Goal: Task Accomplishment & Management: Contribute content

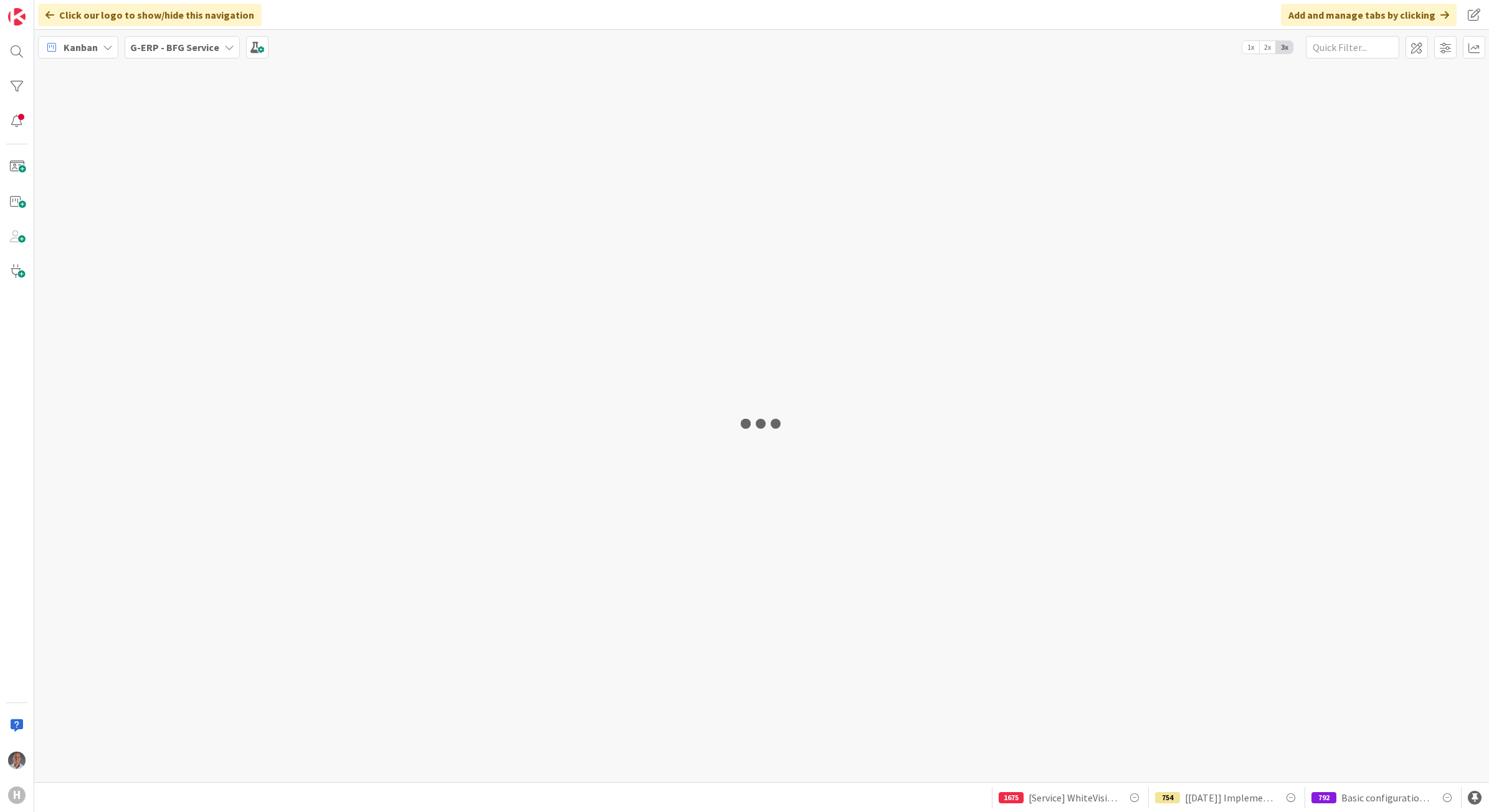
click at [193, 41] on b "G-ERP - BFG Service" at bounding box center [175, 47] width 89 height 12
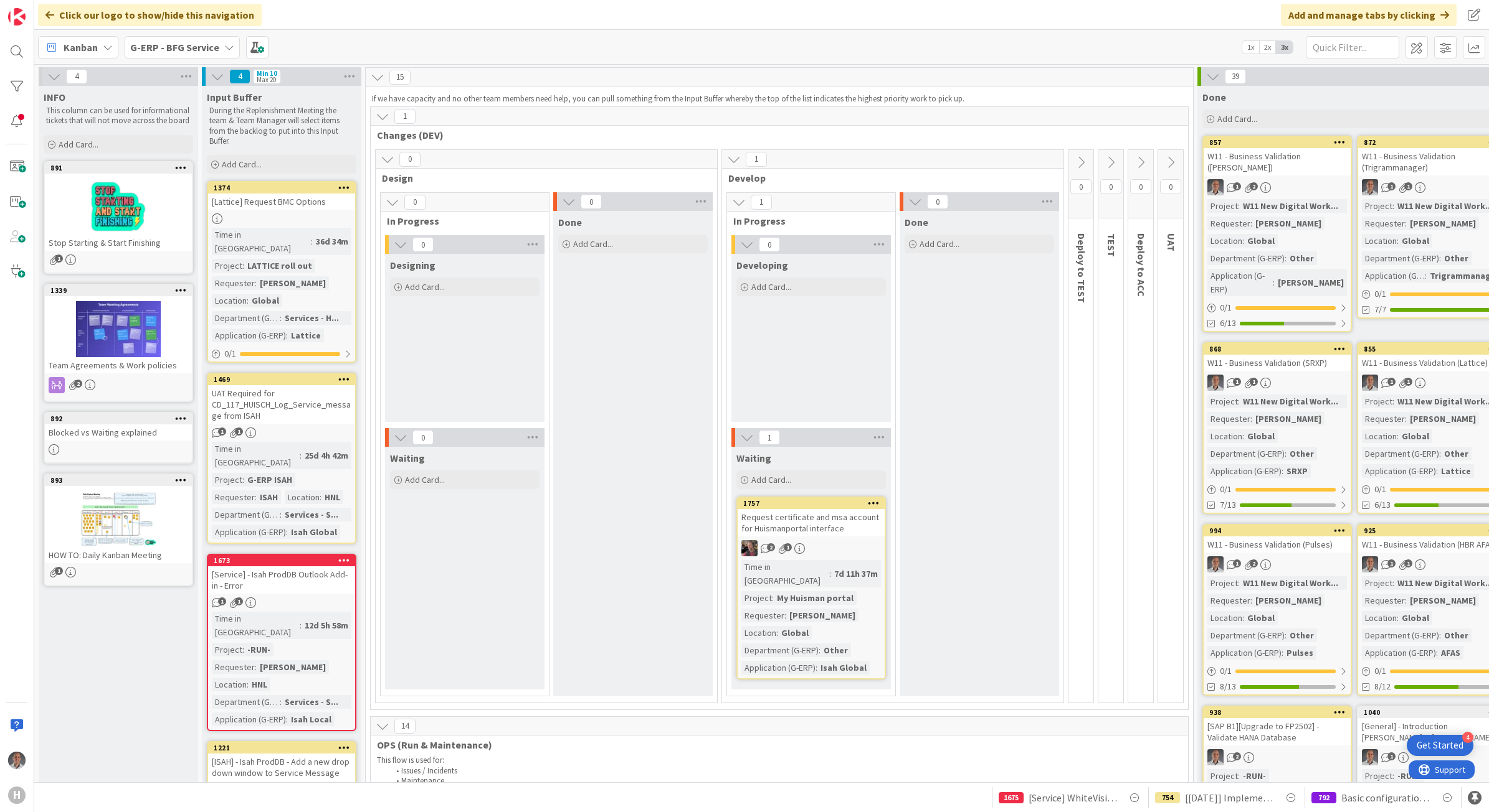
click at [188, 44] on b "G-ERP - BFG Service" at bounding box center [175, 47] width 89 height 12
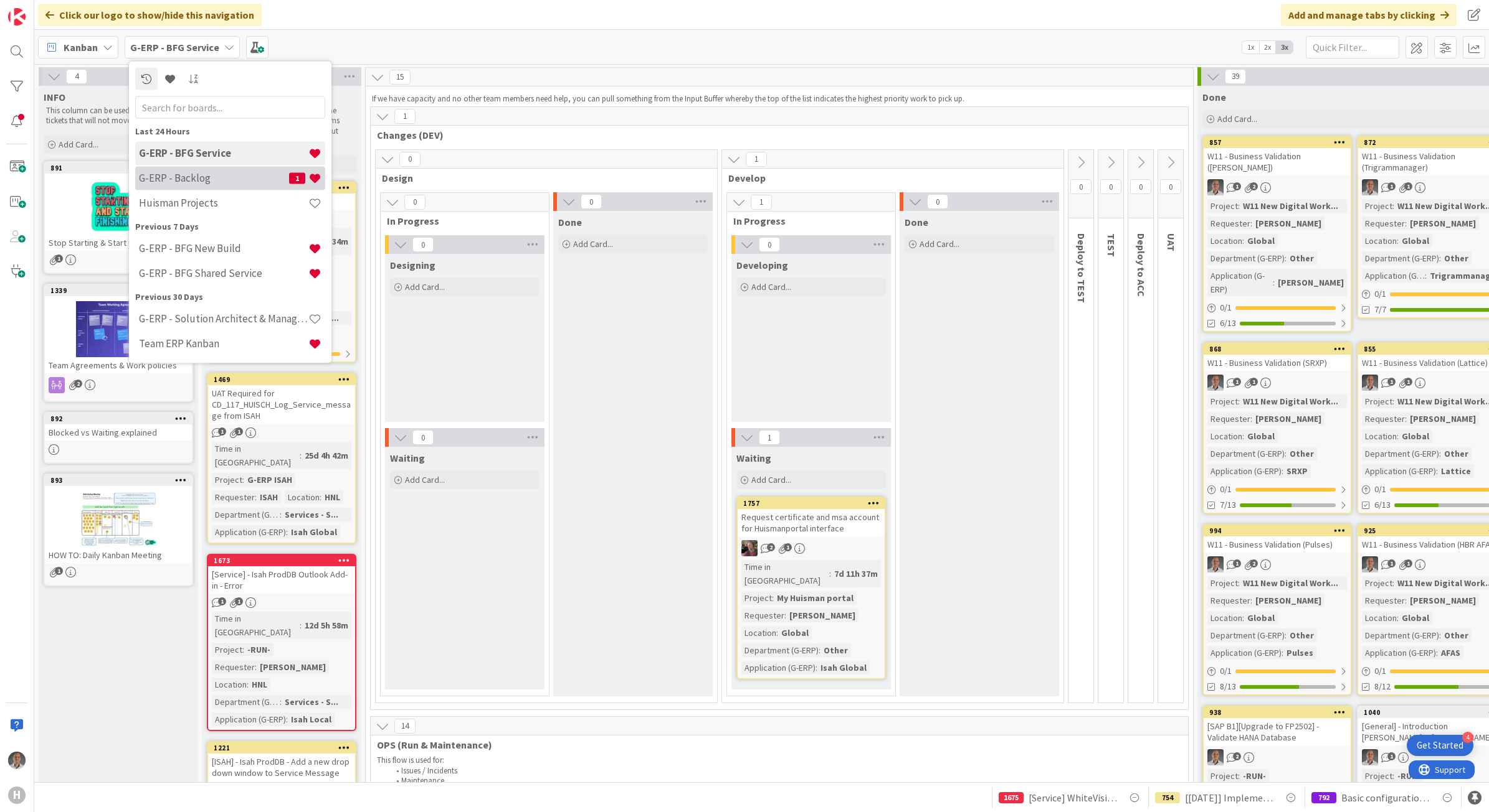
click at [228, 182] on h4 "G-ERP - Backlog" at bounding box center [213, 177] width 150 height 12
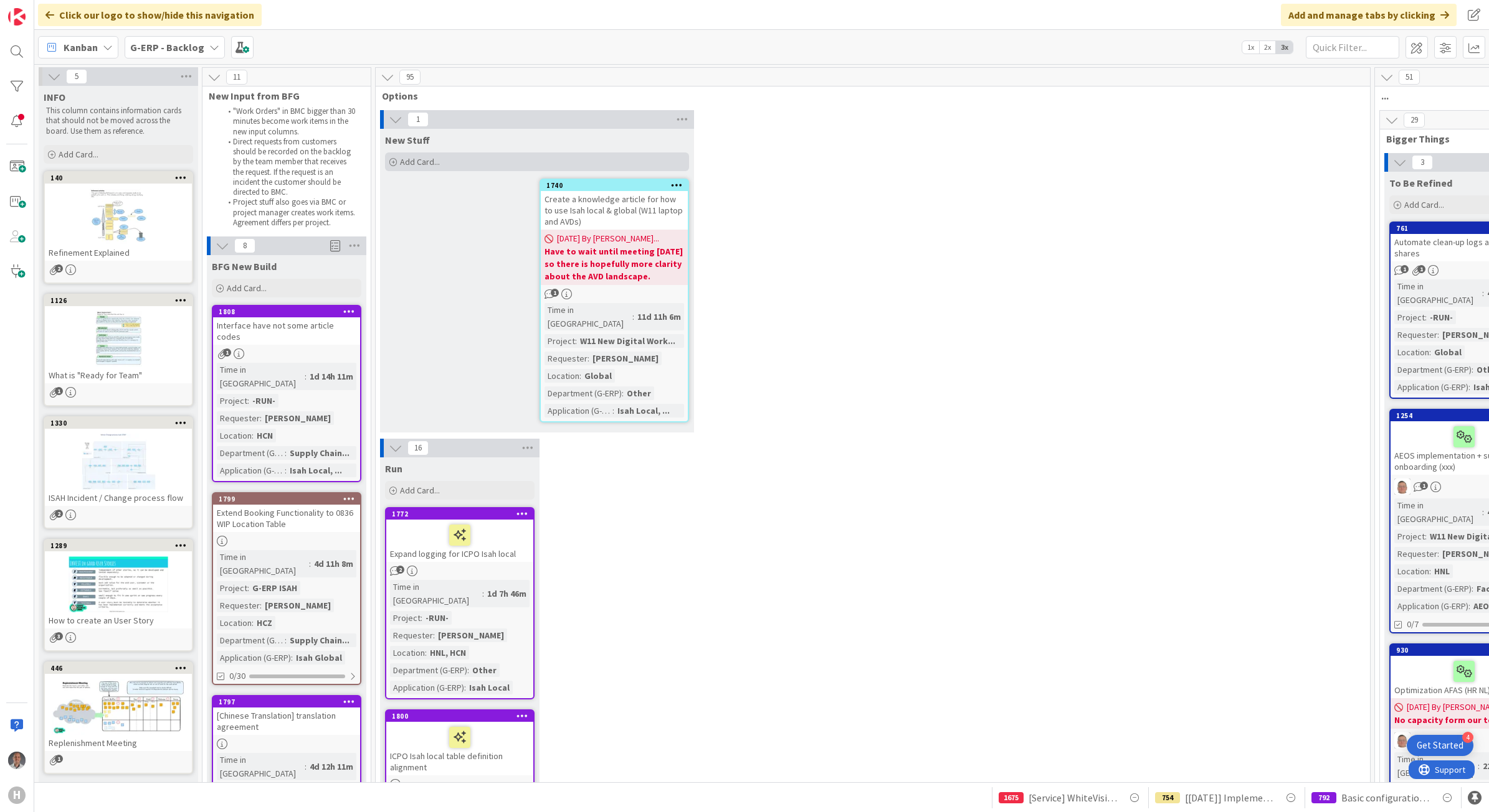
click at [412, 163] on span "Add Card..." at bounding box center [420, 162] width 40 height 11
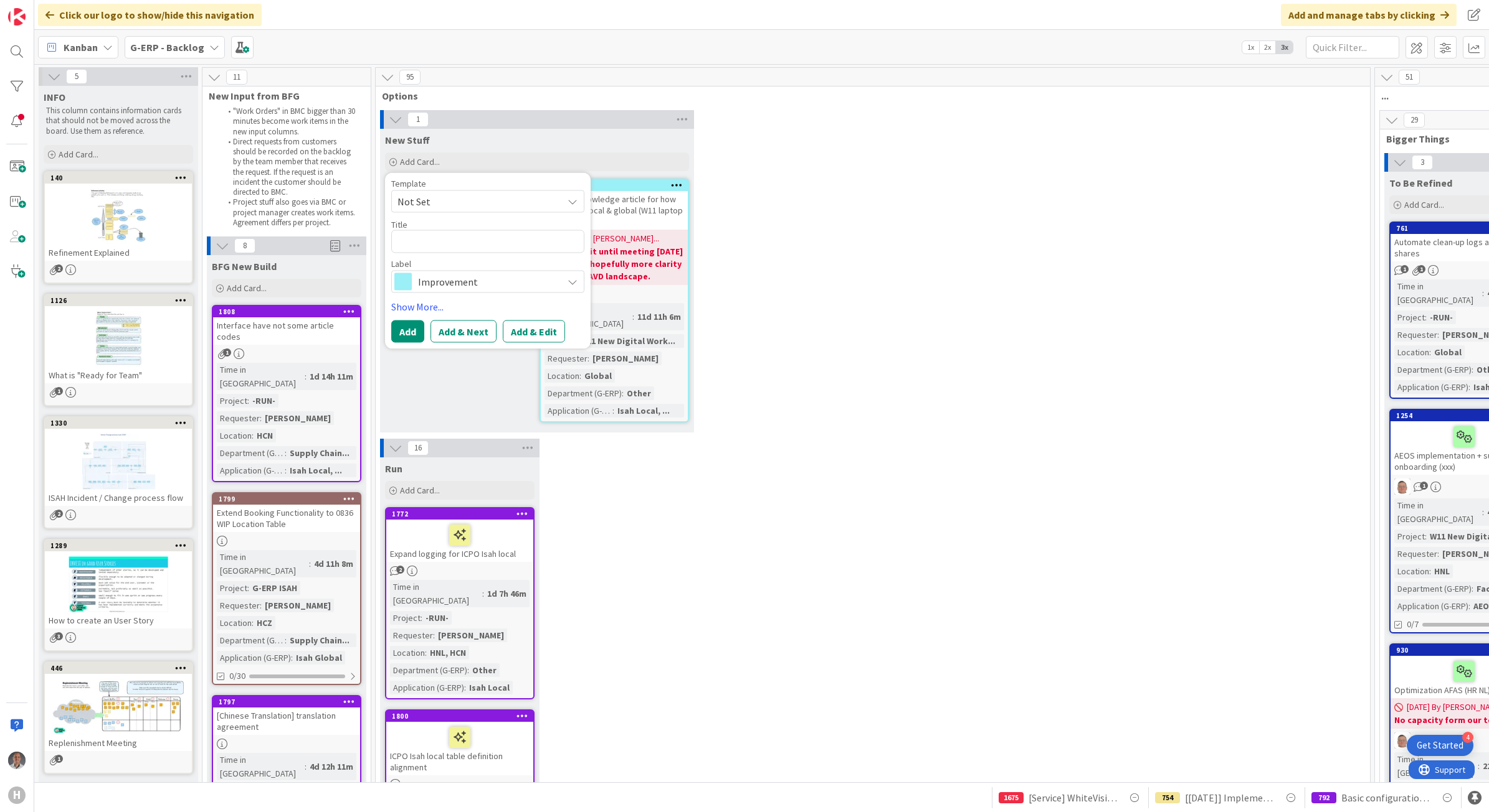
click at [450, 200] on span "Not Set" at bounding box center [475, 201] width 156 height 16
click at [447, 244] on textarea at bounding box center [488, 241] width 193 height 23
type textarea "x"
type textarea "["
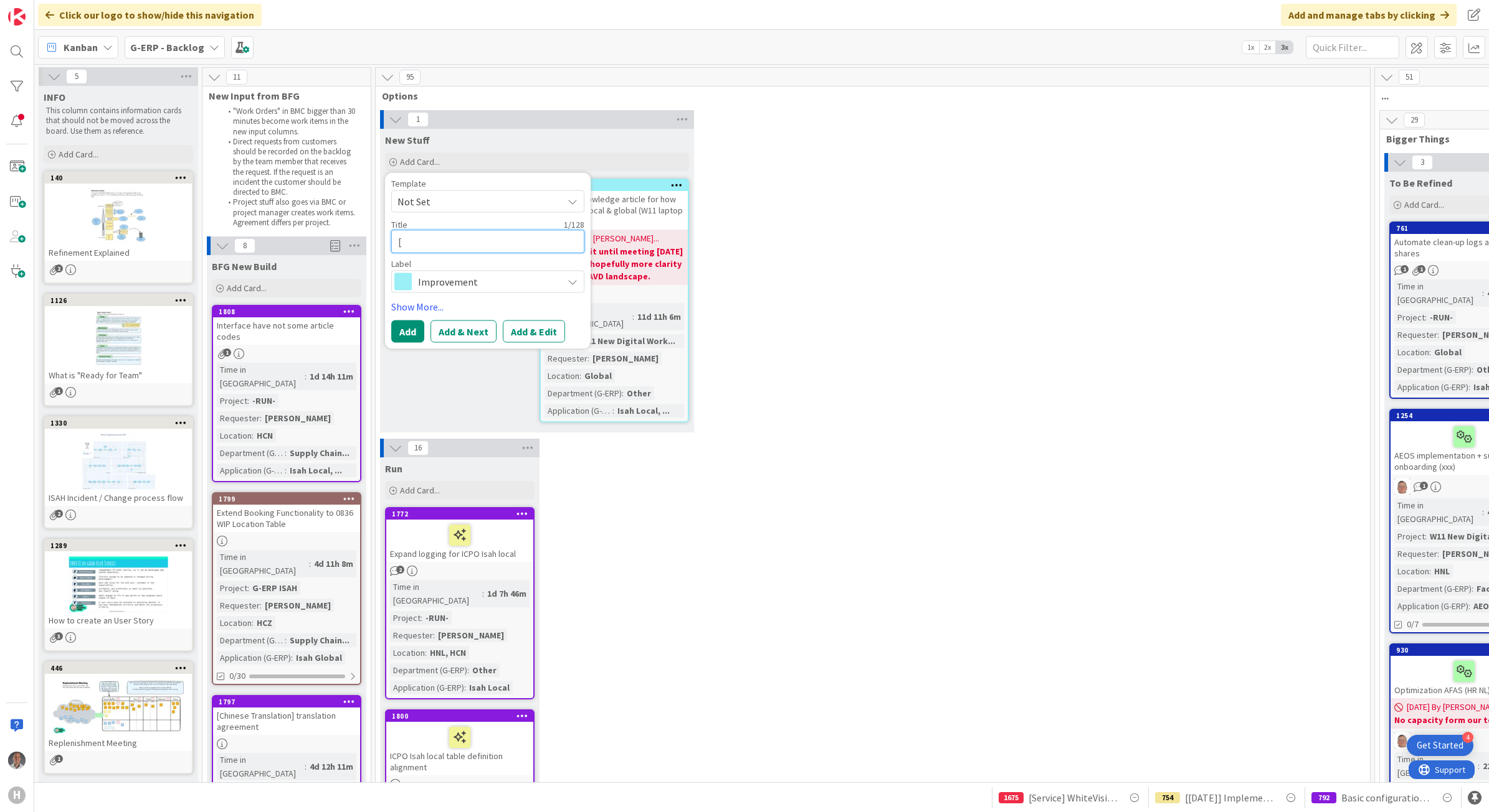
type textarea "x"
type textarea "[S"
type textarea "x"
type textarea "[SE"
type textarea "x"
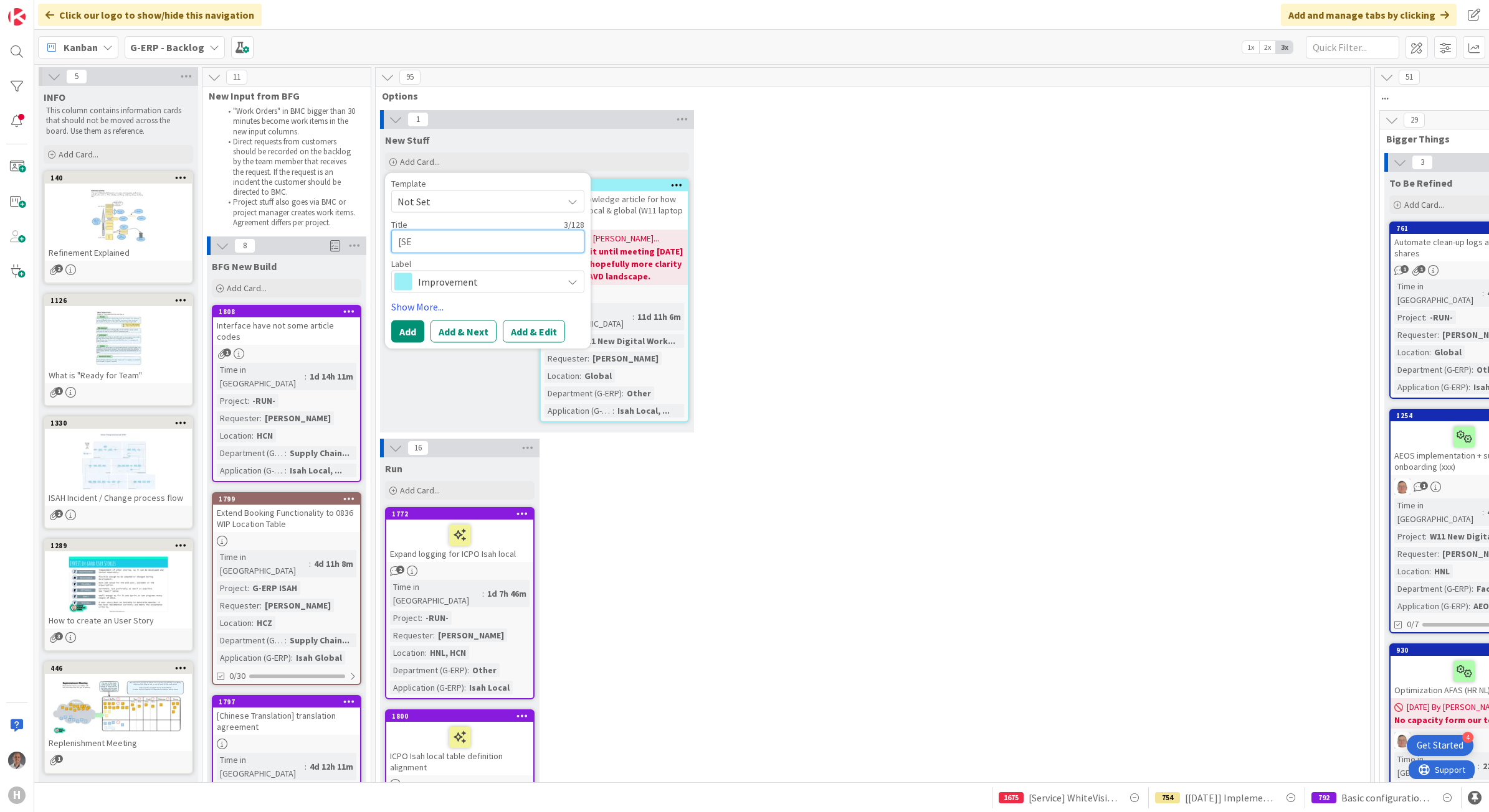
type textarea "[SE]"
type textarea "x"
type textarea "[SE]"
type textarea "x"
type textarea "[SE] I"
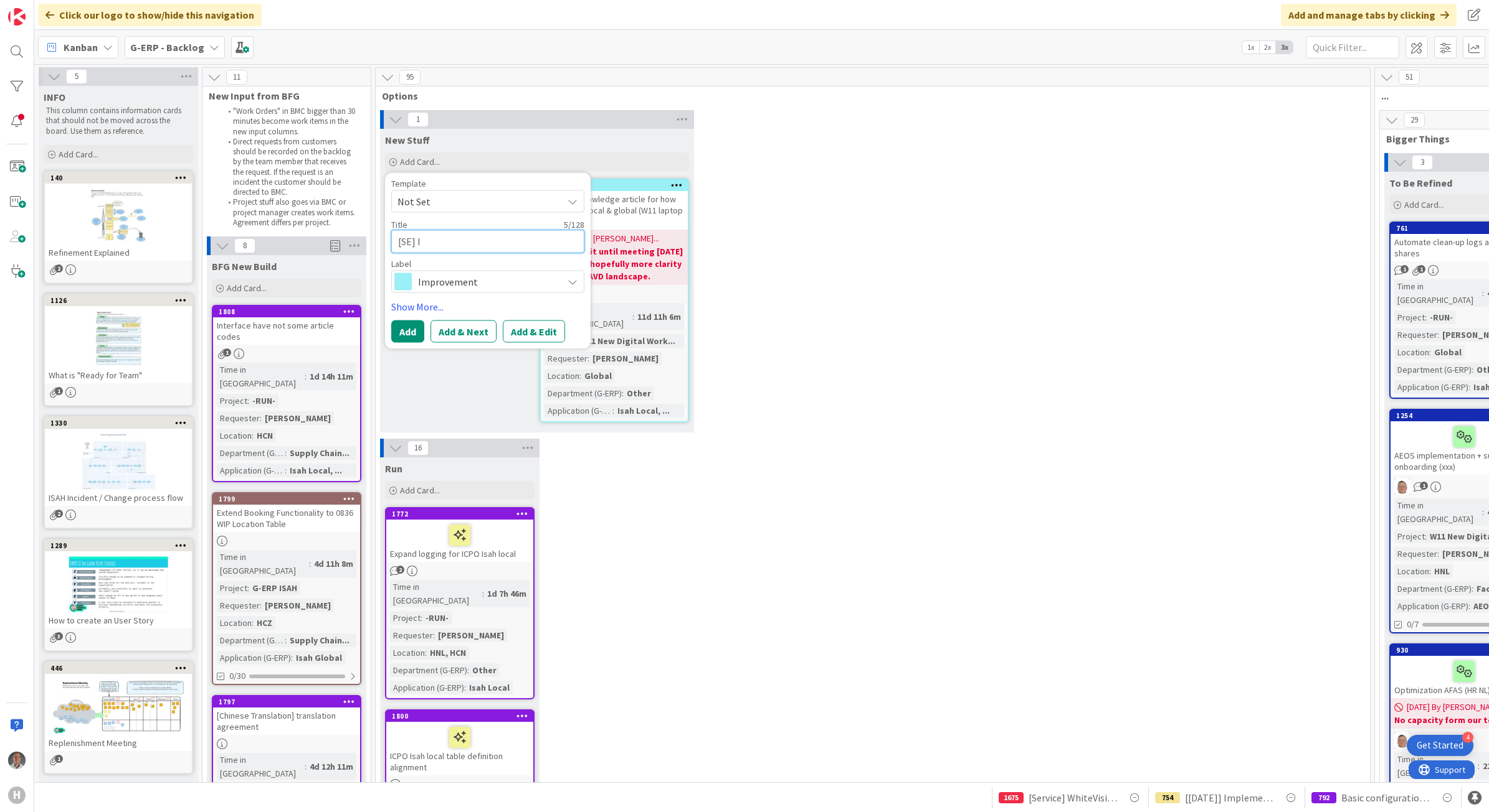
type textarea "x"
type textarea "[SE] IS"
type textarea "x"
type textarea "[SE] ISA"
type textarea "x"
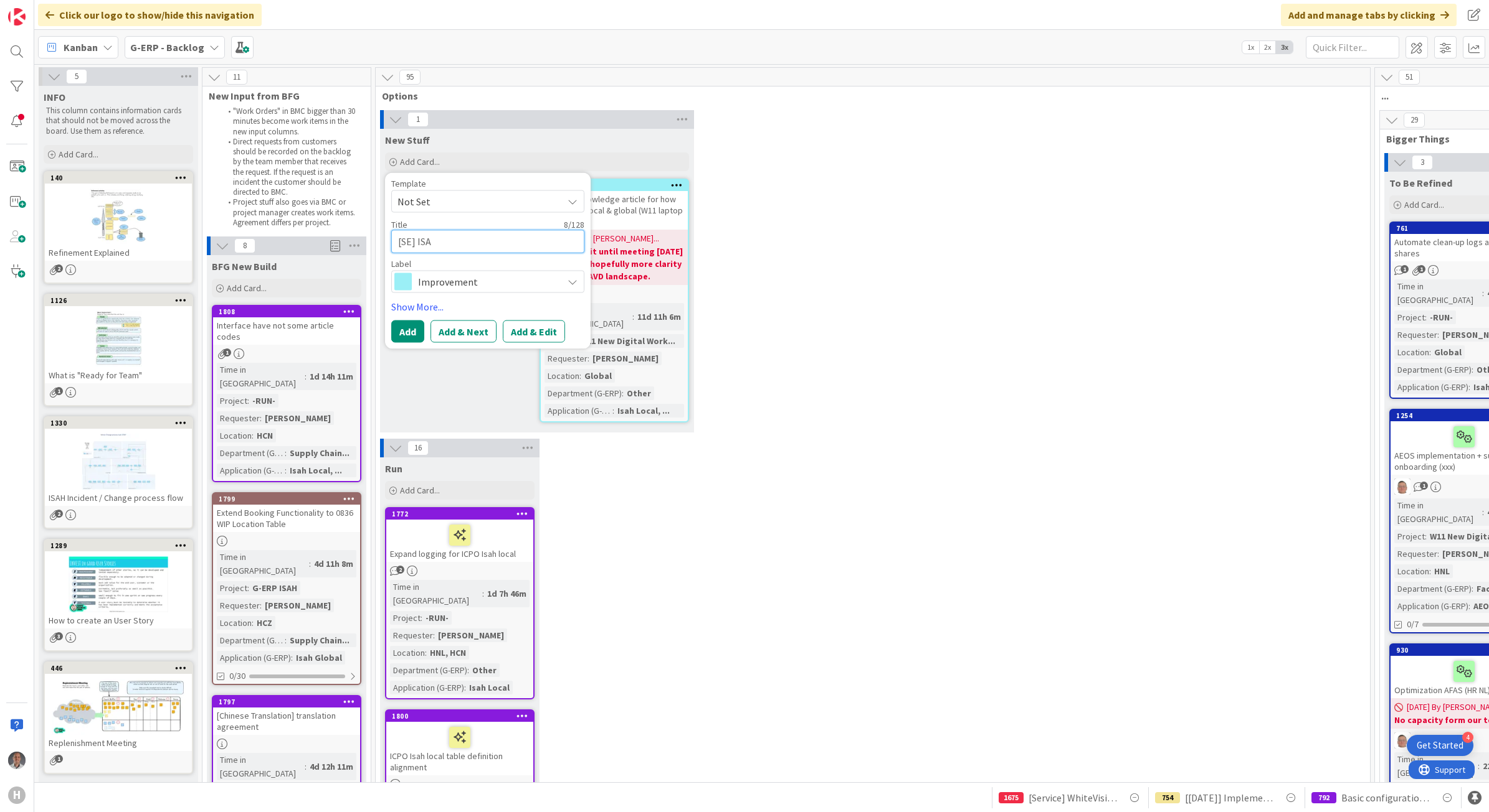
type textarea "[SE] ISAH"
type textarea "x"
type textarea "[SE] ISAH"
type textarea "x"
type textarea "[SE] ISAH T"
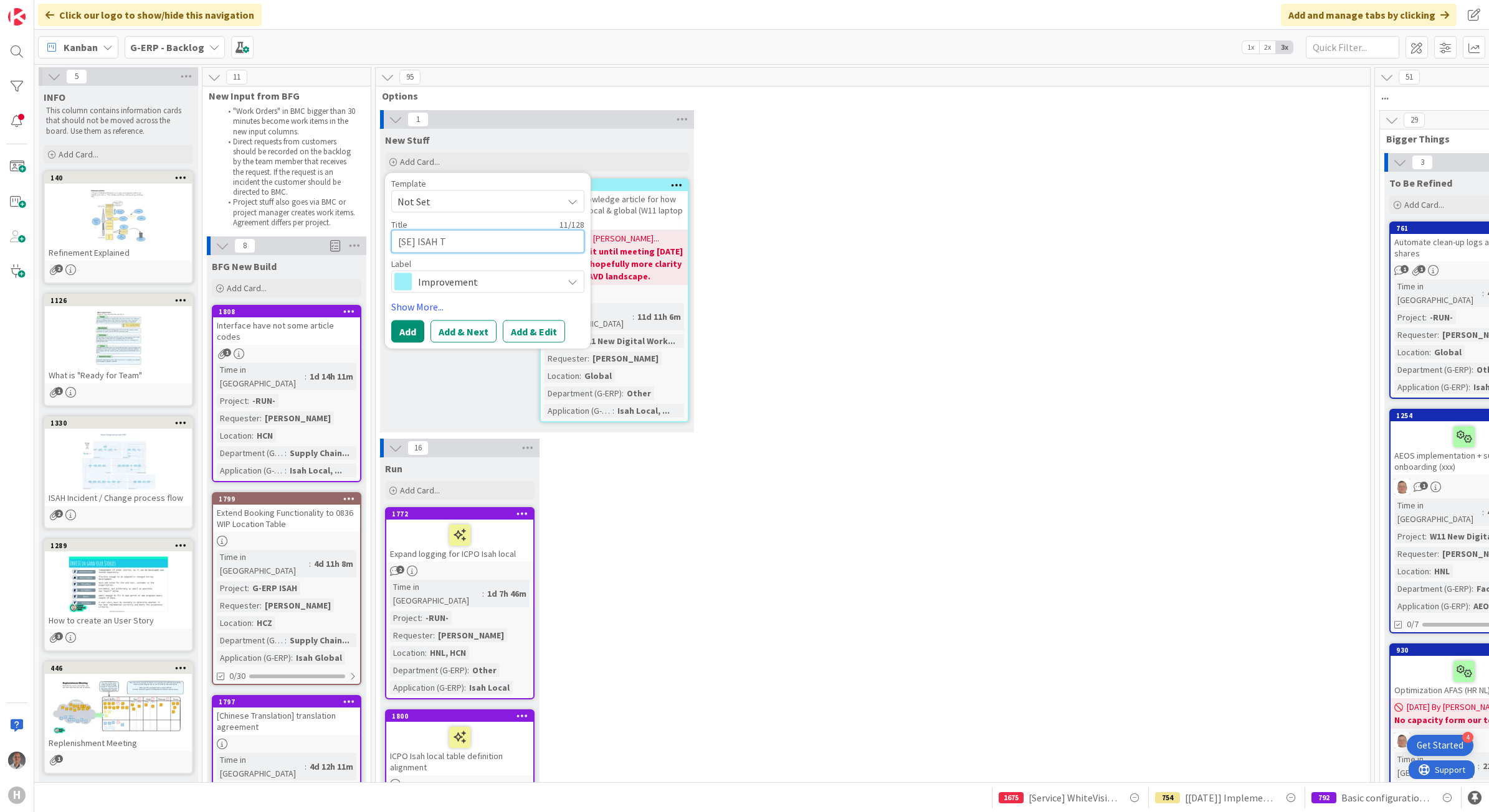
type textarea "x"
type textarea "[SE] ISAH"
type textarea "x"
type textarea "[SE] ISAH T"
type textarea "x"
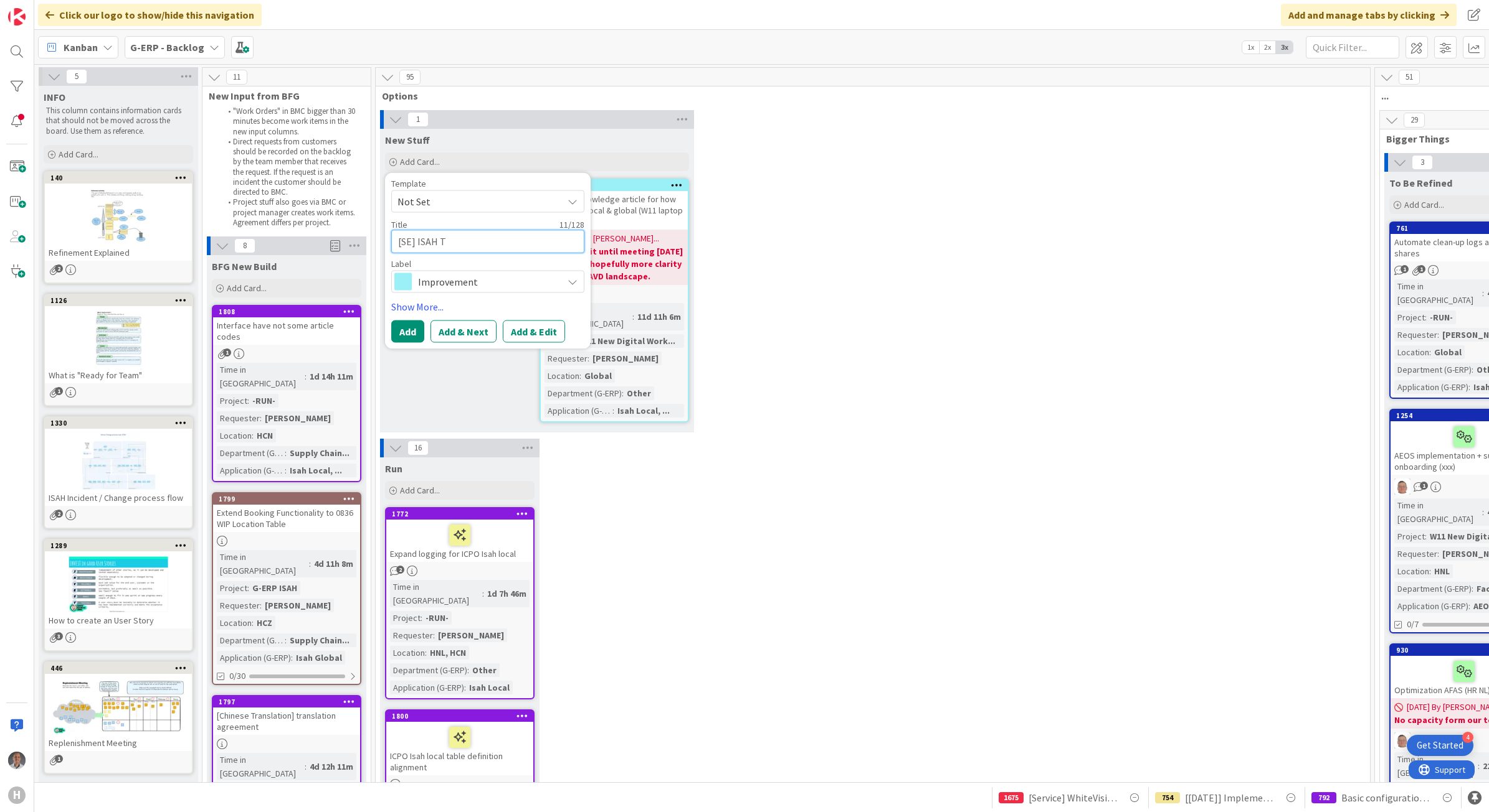
type textarea "[SE] ISAH Te"
type textarea "x"
type textarea "[SE] ISAH Tes"
type textarea "x"
type textarea "[SE] ISAH Test"
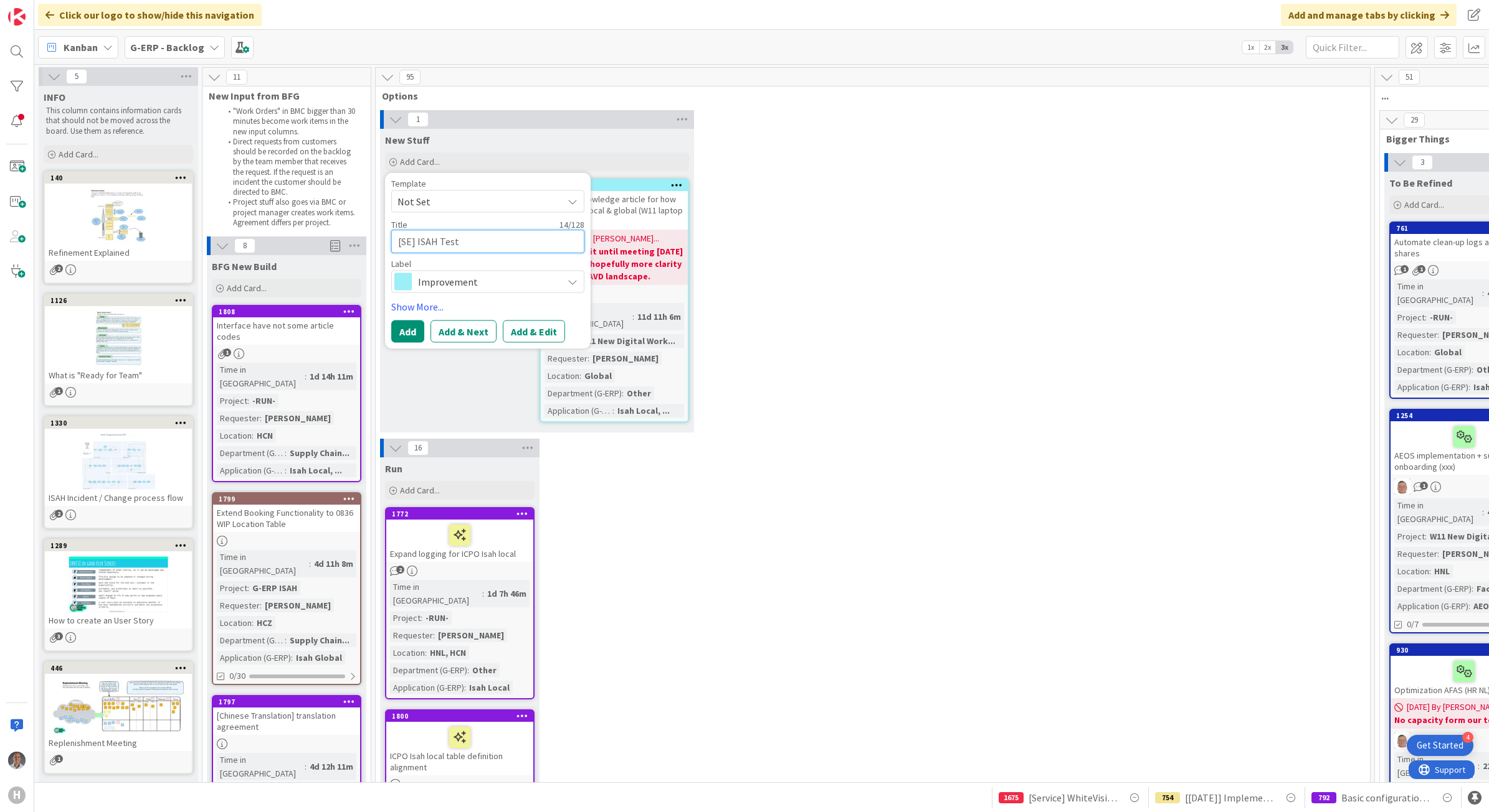
type textarea "x"
type textarea "[SE] ISAH Tests"
type textarea "x"
type textarea "[SE] ISAH Tests"
type textarea "x"
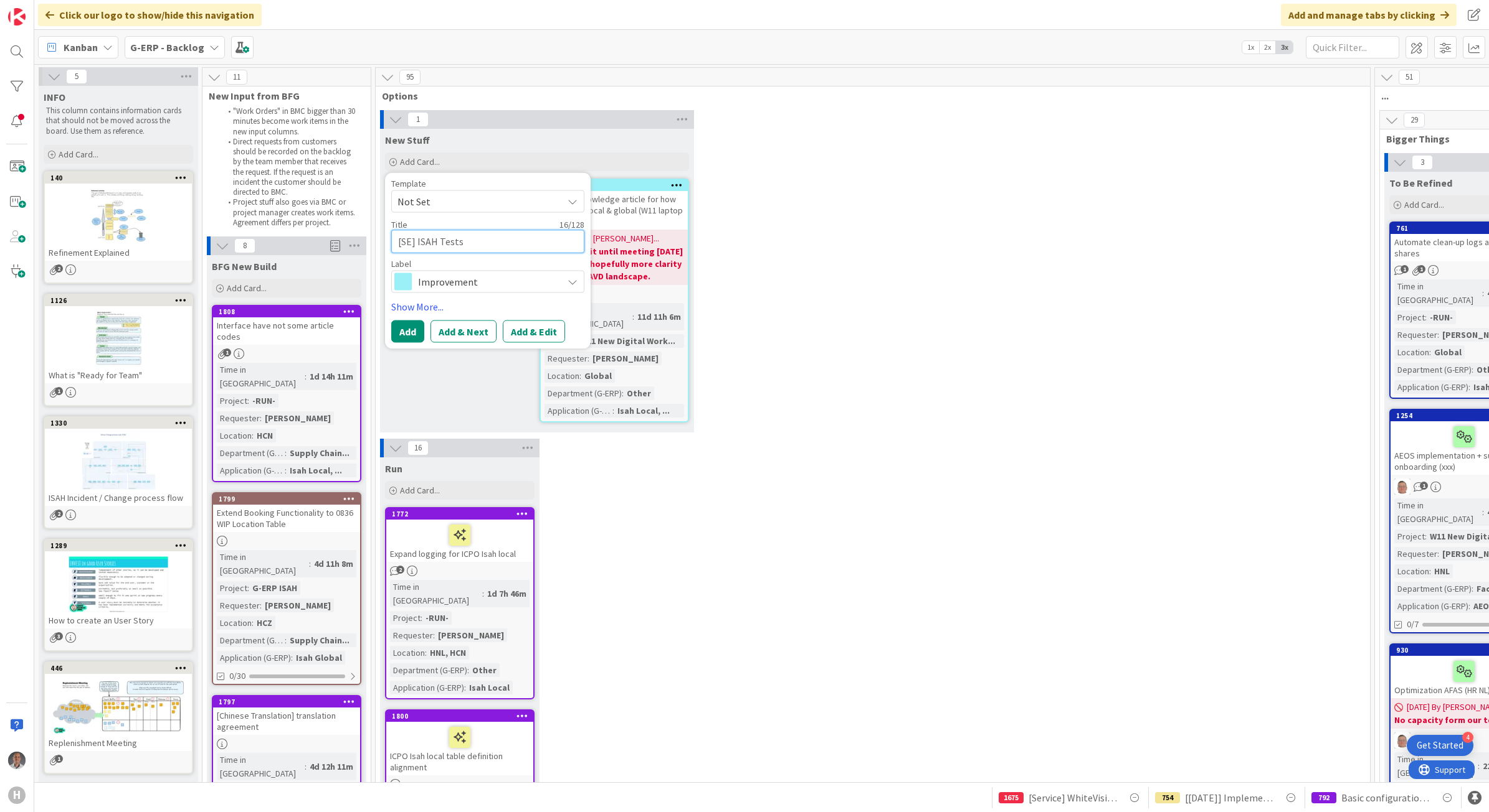
type textarea "[SE] ISAH Tests H"
type textarea "x"
type textarea "[SE] ISAH Tests Hu"
type textarea "x"
type textarea "[SE] ISAH Tests Hui"
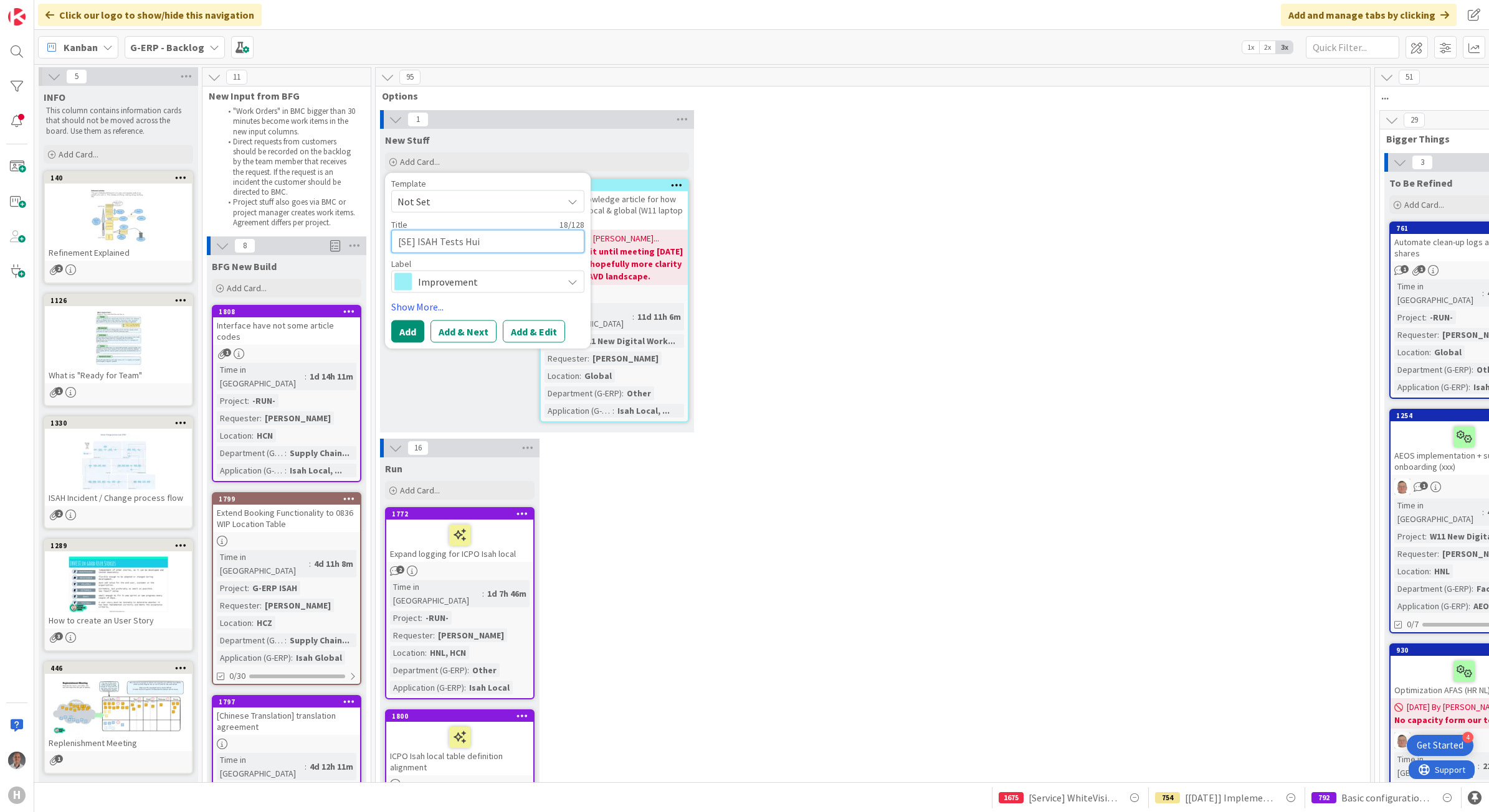
type textarea "x"
type textarea "[SE] ISAH Tests Huis"
type textarea "x"
type textarea "[SE] ISAH Tests Huism"
type textarea "x"
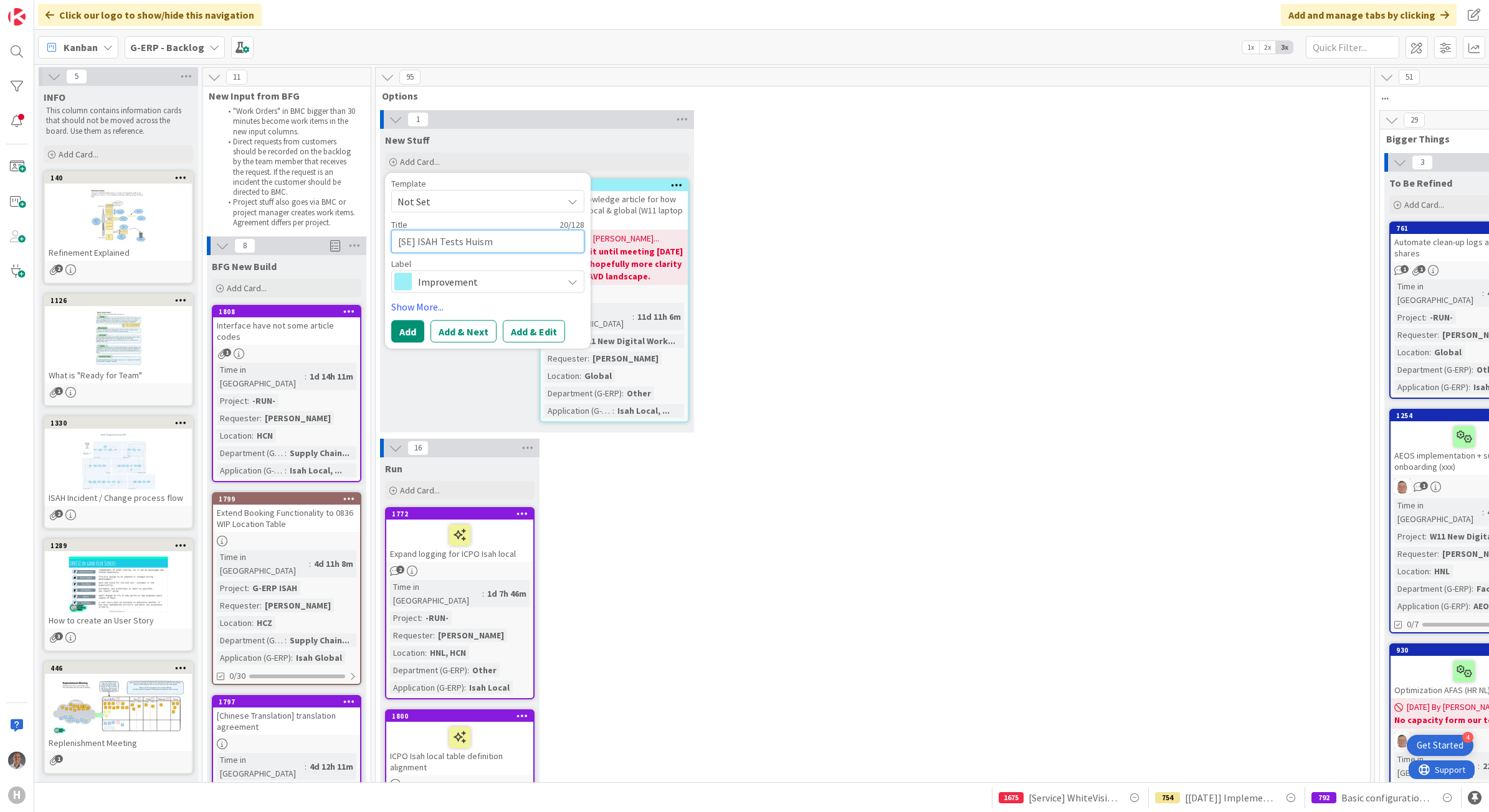
type textarea "[SE] ISAH Tests Huisma"
type textarea "x"
type textarea "[SE] ISAH Tests [PERSON_NAME]"
type textarea "x"
type textarea "[SE] ISAH Tests [PERSON_NAME]"
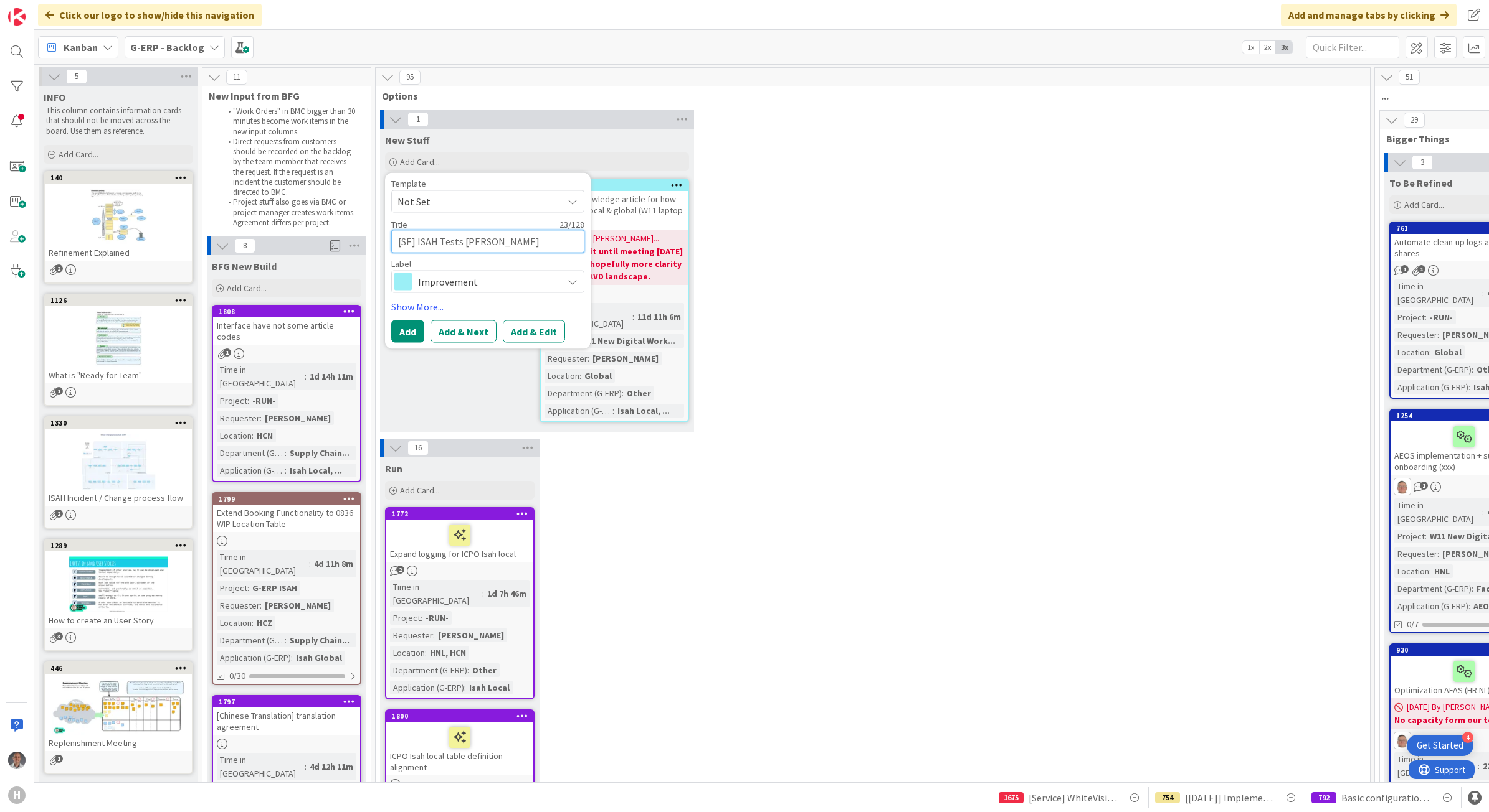
type textarea "x"
type textarea "[SE] ISAH Tests [PERSON_NAME] S"
type textarea "x"
type textarea "[SE] ISAH Tests [PERSON_NAME]"
type textarea "x"
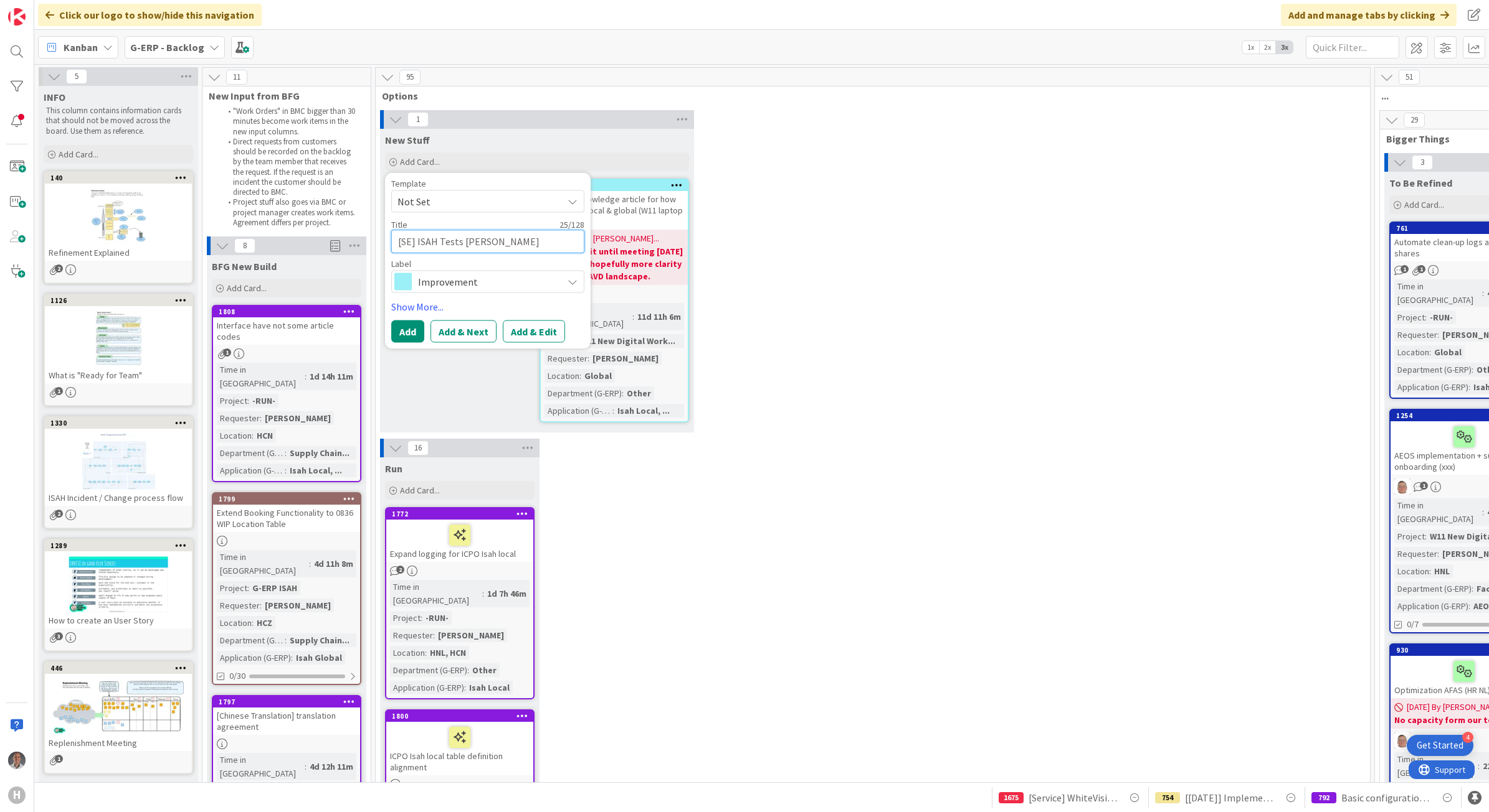
type textarea "[SE] ISAH Tests [PERSON_NAME] Ser"
type textarea "x"
type textarea "[SE] ISAH Tests [PERSON_NAME] Servi"
type textarea "x"
type textarea "[SE] ISAH Tests [PERSON_NAME] Servic"
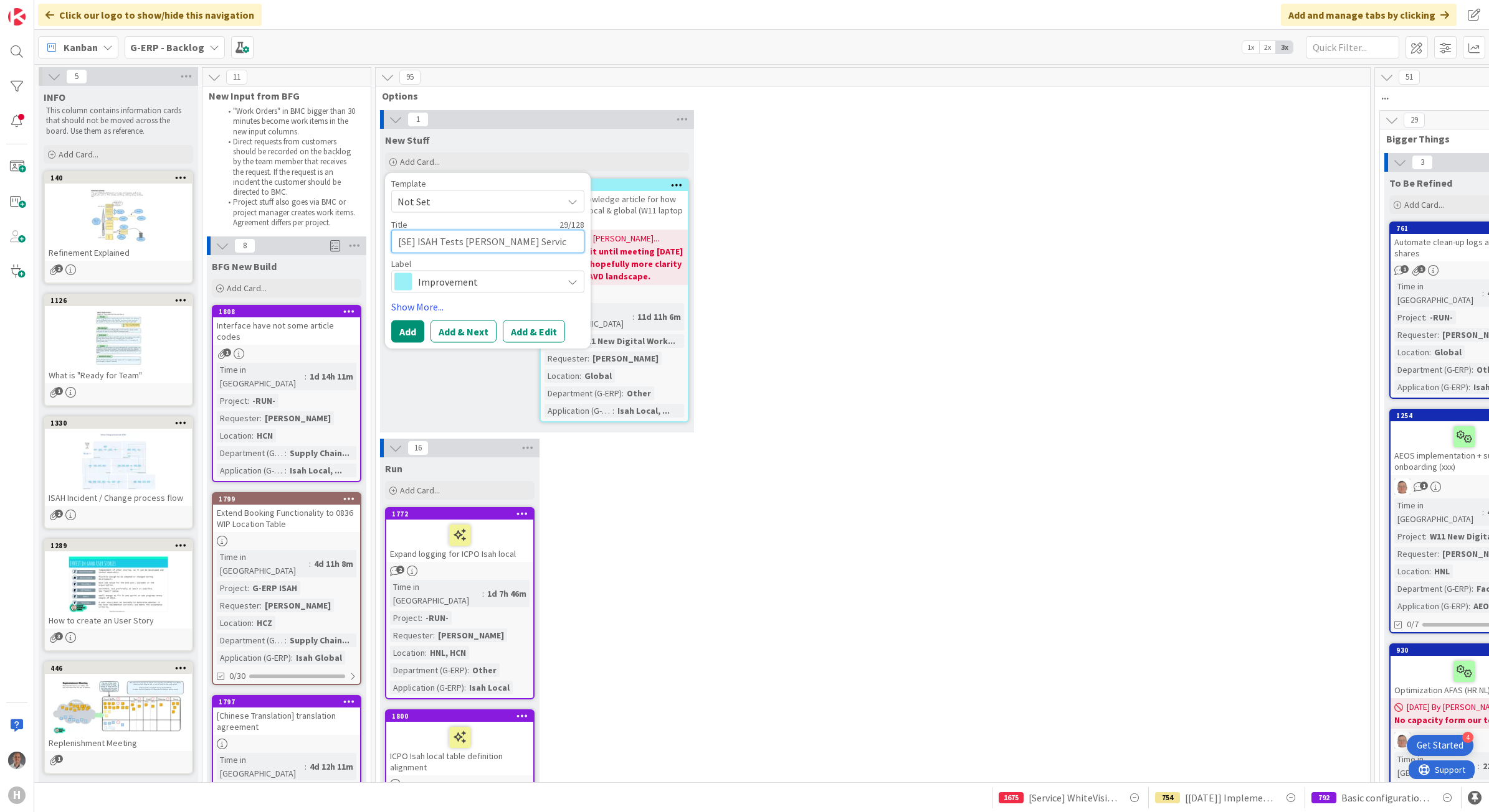
type textarea "x"
type textarea "[SE] ISAH Tests [PERSON_NAME] Service"
type textarea "x"
type textarea "[SE] ISAH Tests [PERSON_NAME] Services"
click at [435, 283] on span "Improvement" at bounding box center [487, 281] width 139 height 17
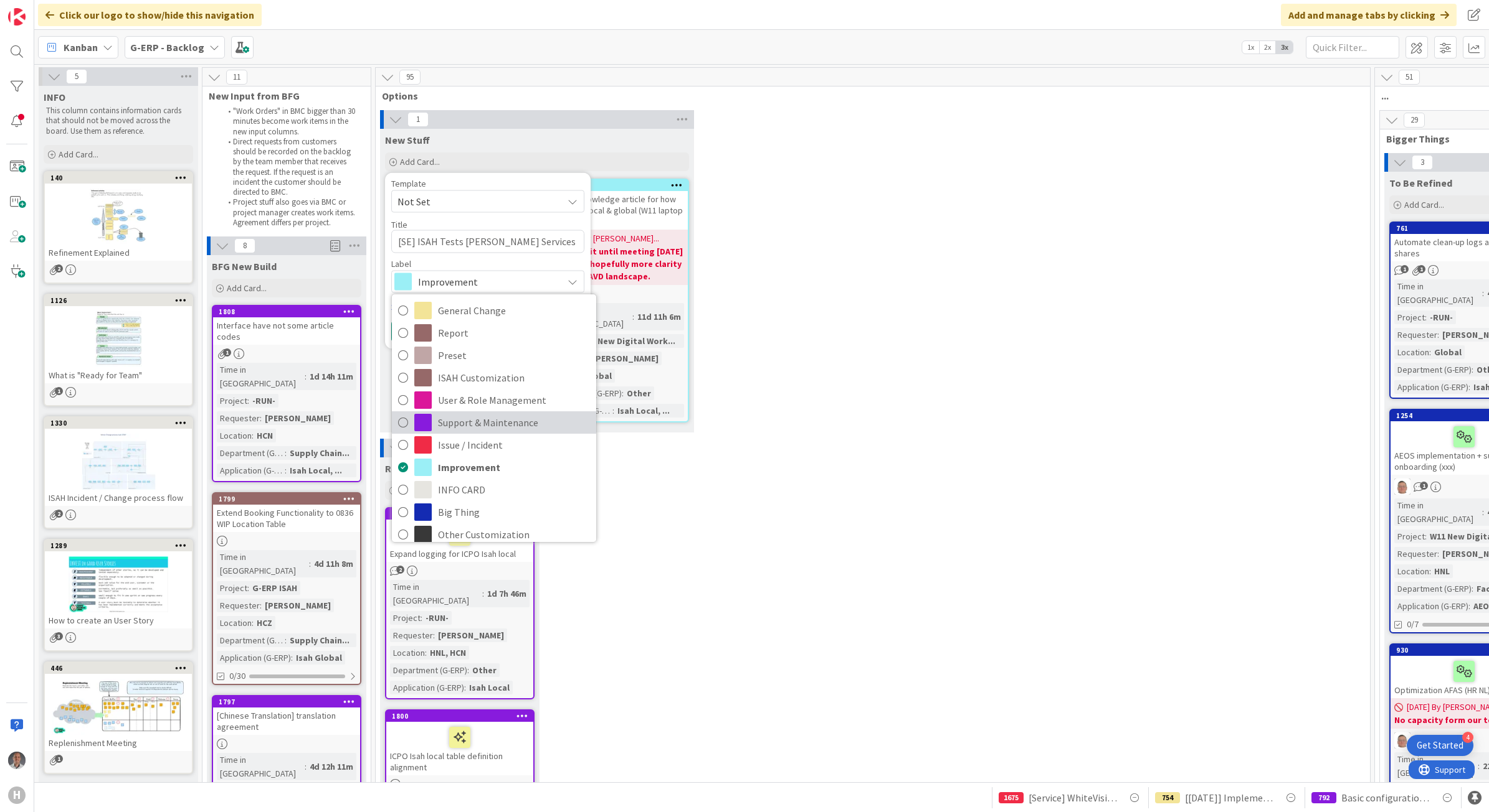
click at [527, 421] on span "Support & Maintenance" at bounding box center [513, 423] width 152 height 19
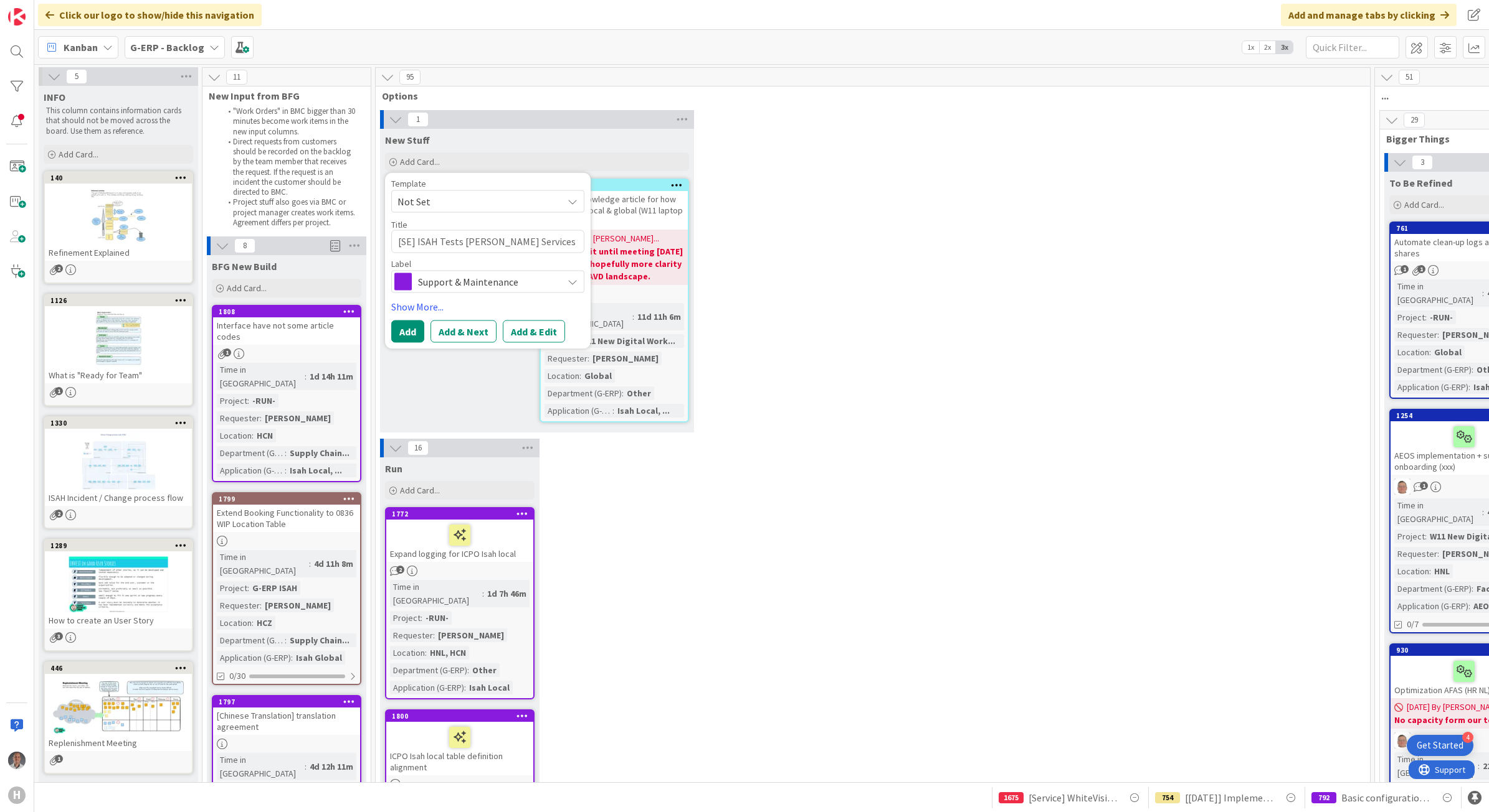
click at [543, 340] on button "Add & Edit" at bounding box center [534, 331] width 62 height 23
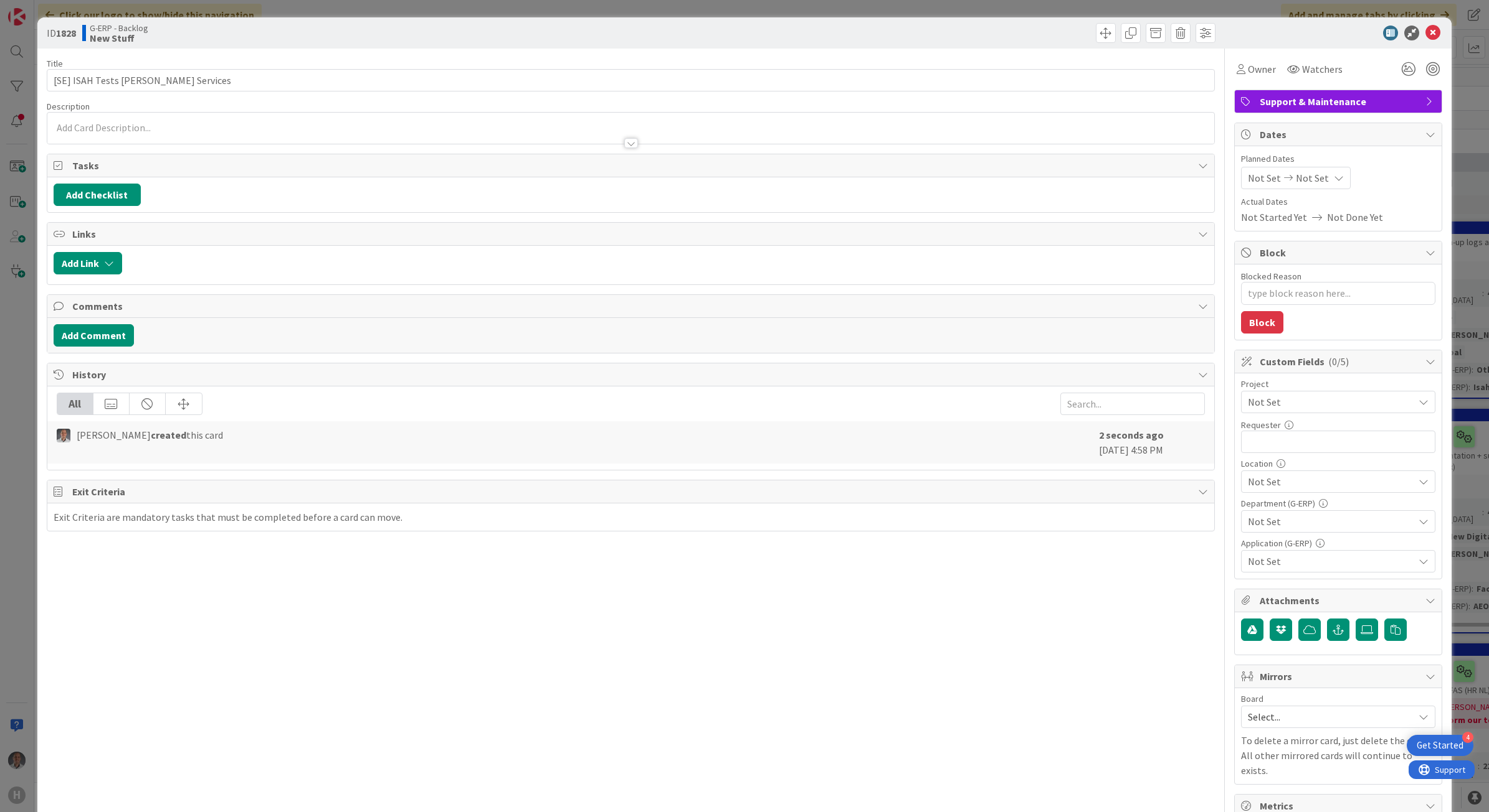
click at [1298, 406] on span "Not Set" at bounding box center [1327, 402] width 159 height 17
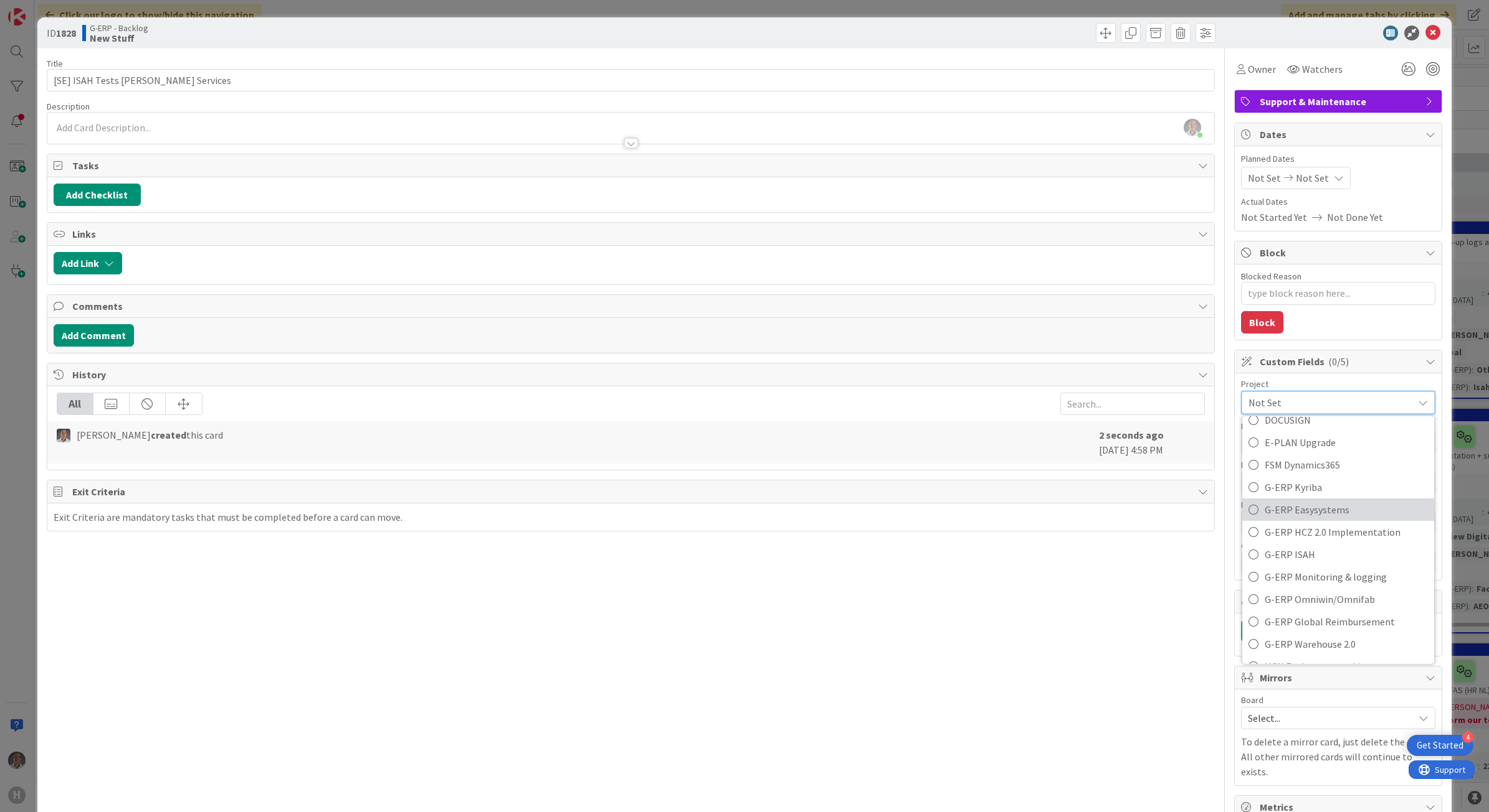
scroll to position [389, 0]
click at [1382, 541] on span "G-ERP ISAH" at bounding box center [1346, 536] width 163 height 19
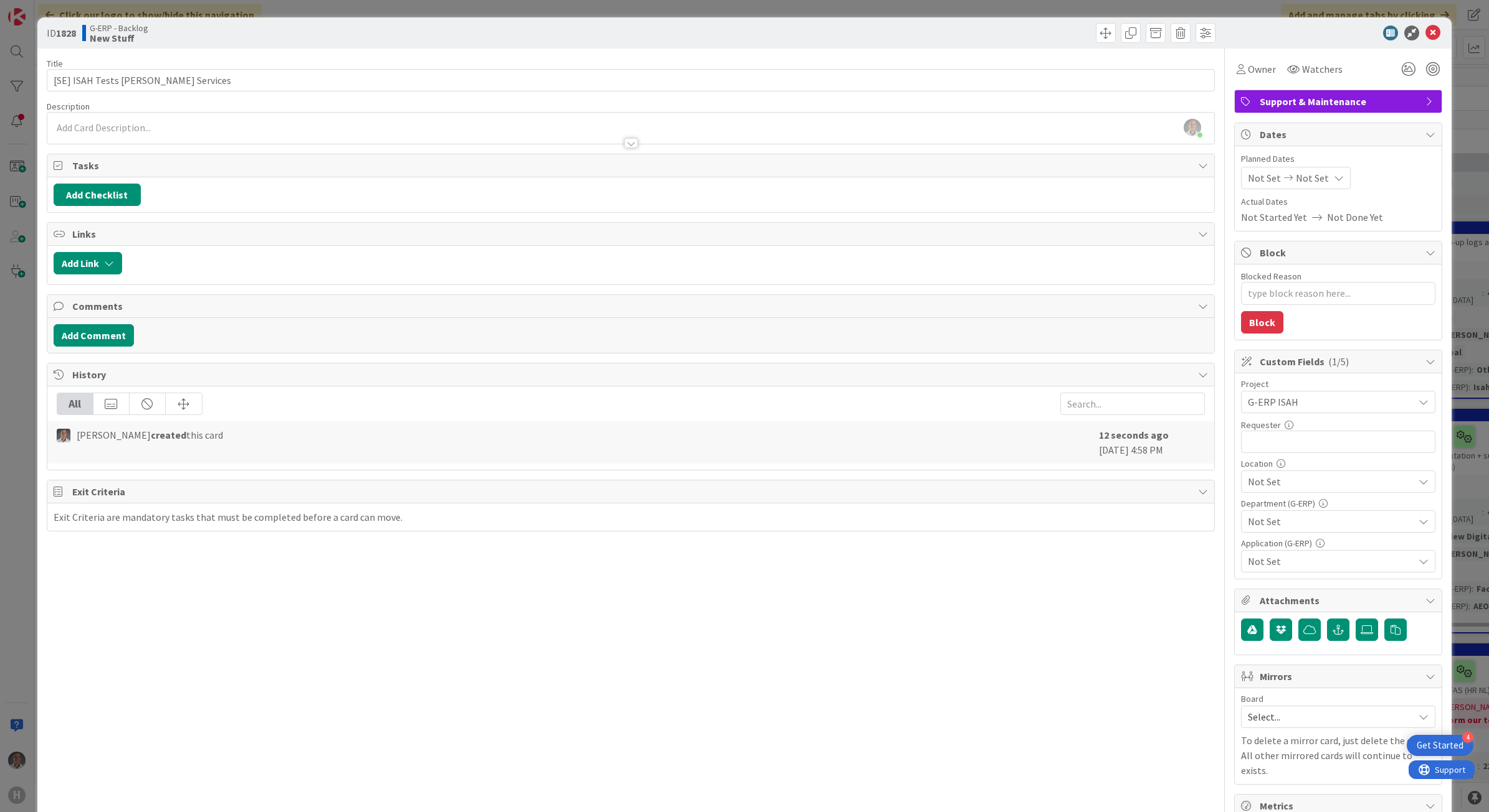
type textarea "x"
click at [1303, 446] on input "text" at bounding box center [1338, 442] width 194 height 23
type input "Rom"
type textarea "x"
type input "Romk"
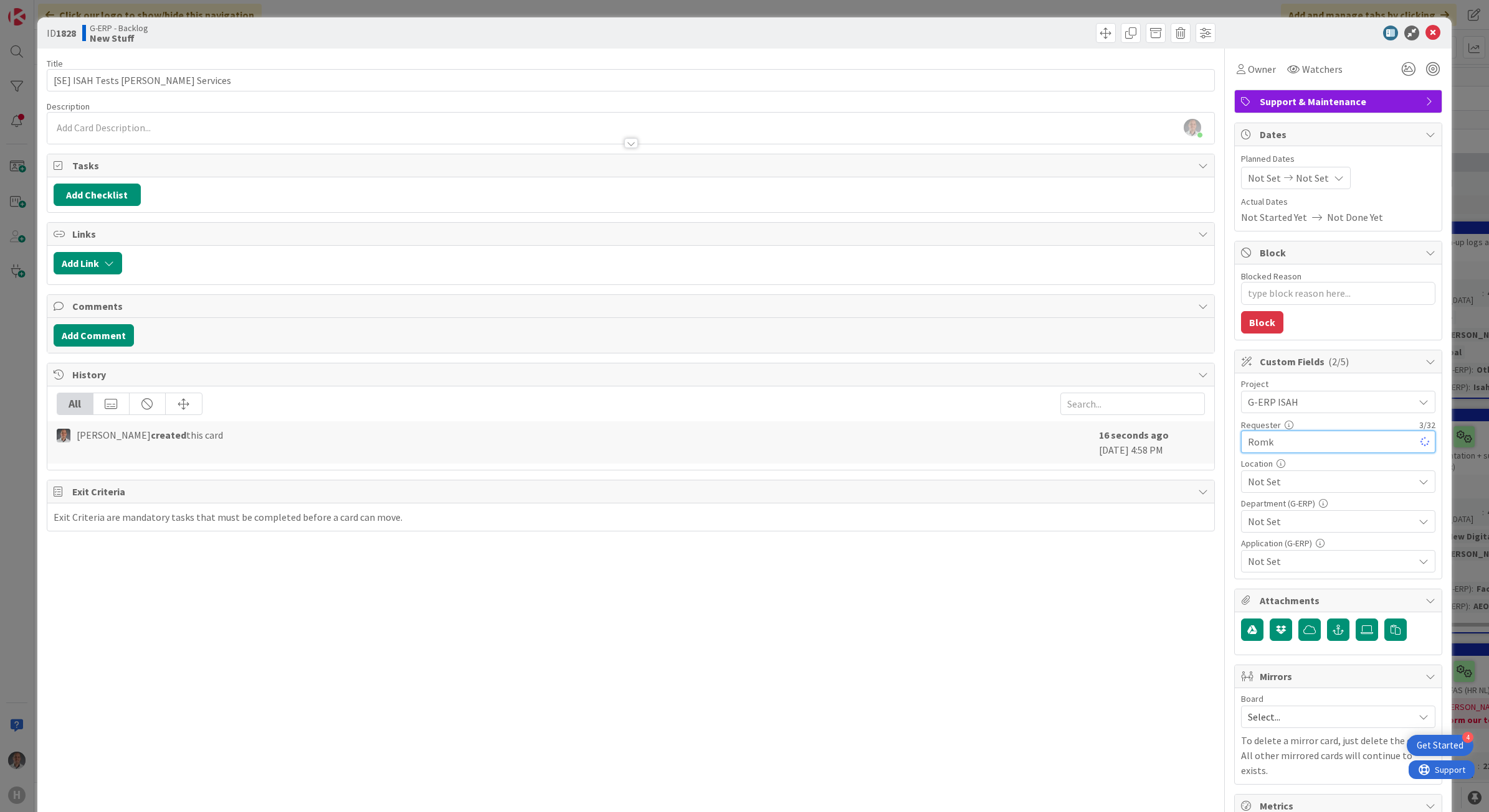
type textarea "x"
type input "Romke"
type textarea "x"
type input "Romke van Di"
type textarea "x"
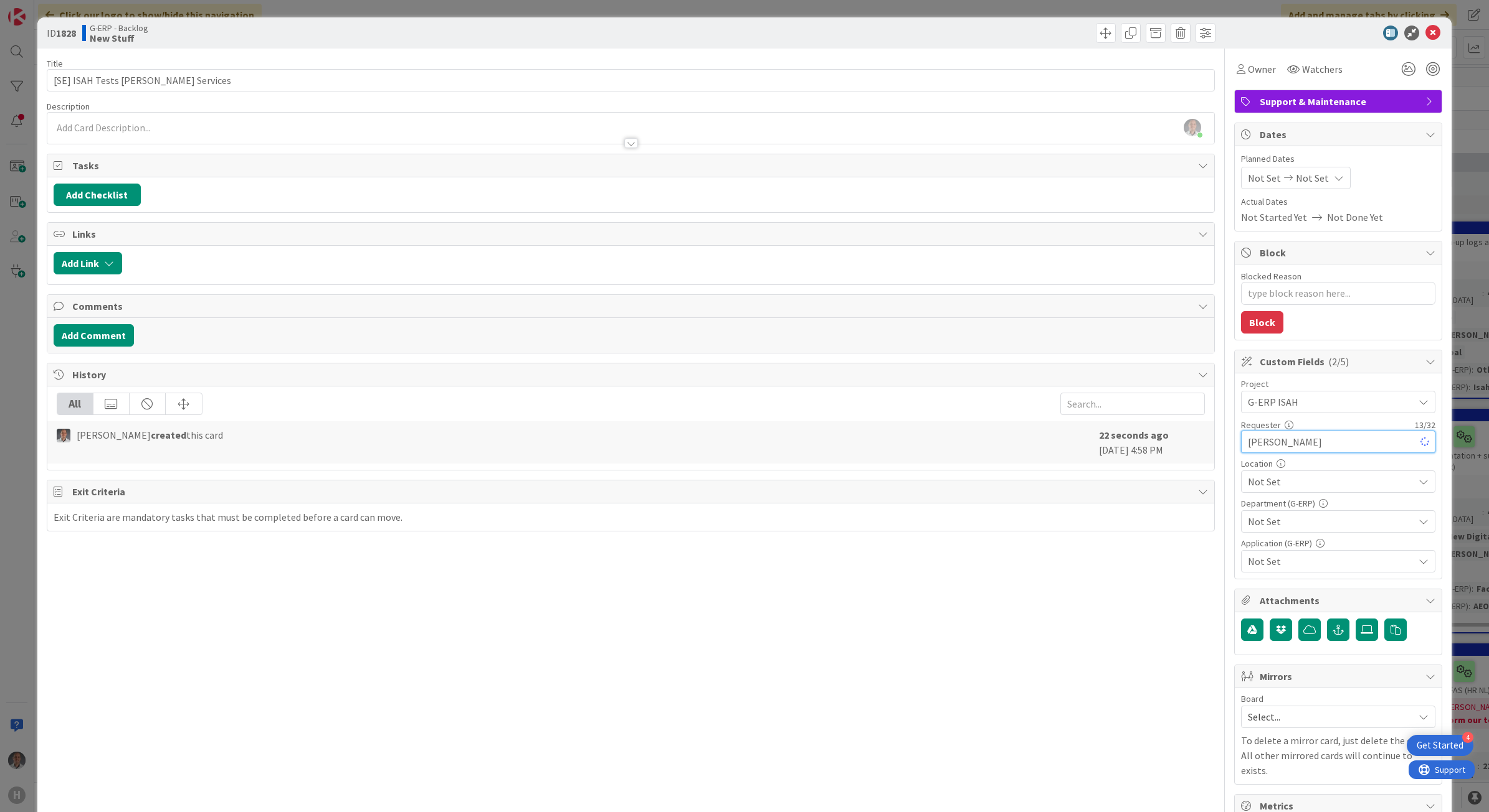
type input "[PERSON_NAME]"
type textarea "x"
type input "[PERSON_NAME]"
type textarea "x"
type input "[PERSON_NAME]"
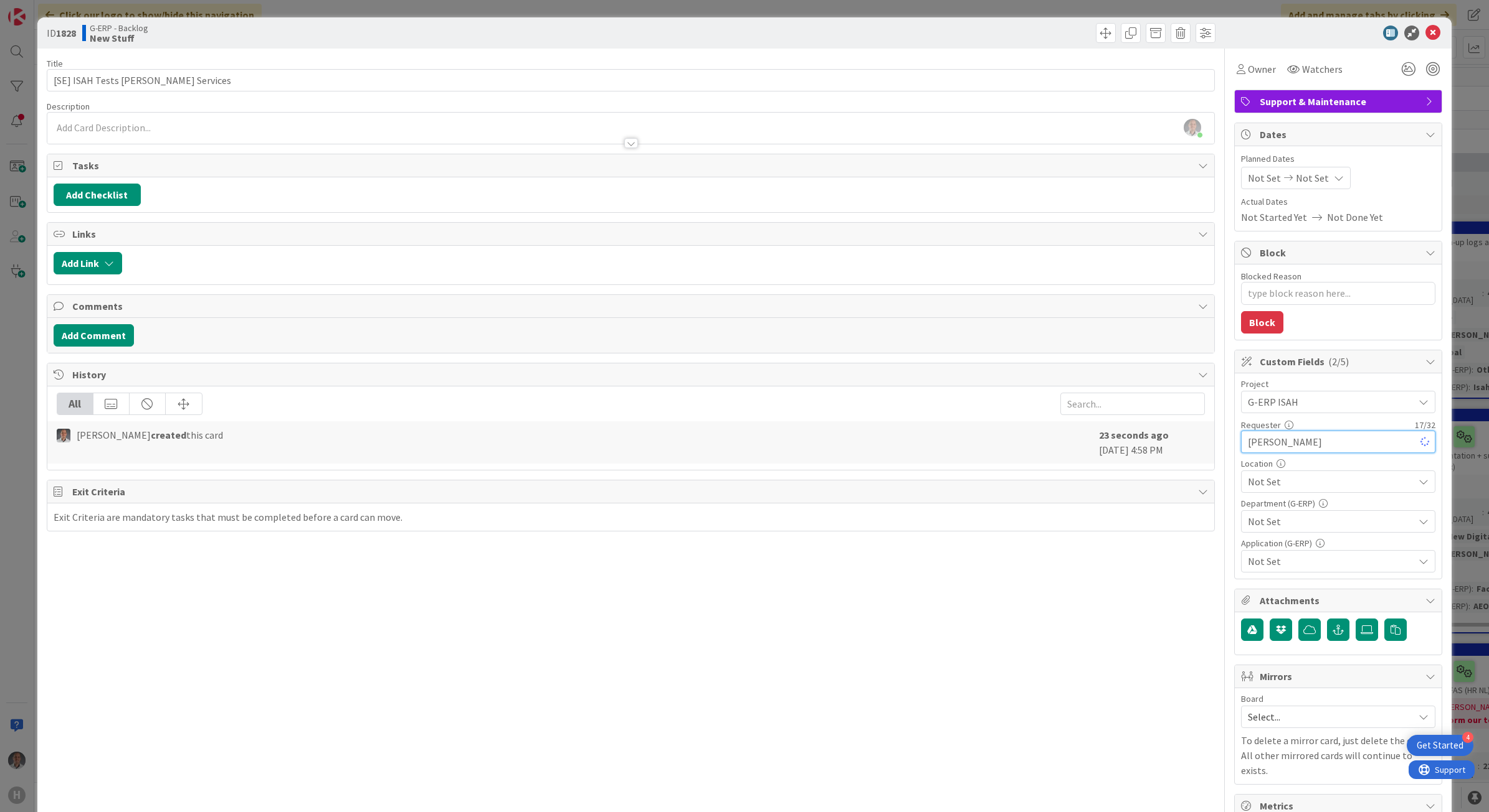
type textarea "x"
type input "[PERSON_NAME]"
type textarea "x"
type input "[PERSON_NAME]"
click at [1300, 489] on span "Not Set" at bounding box center [1330, 482] width 166 height 15
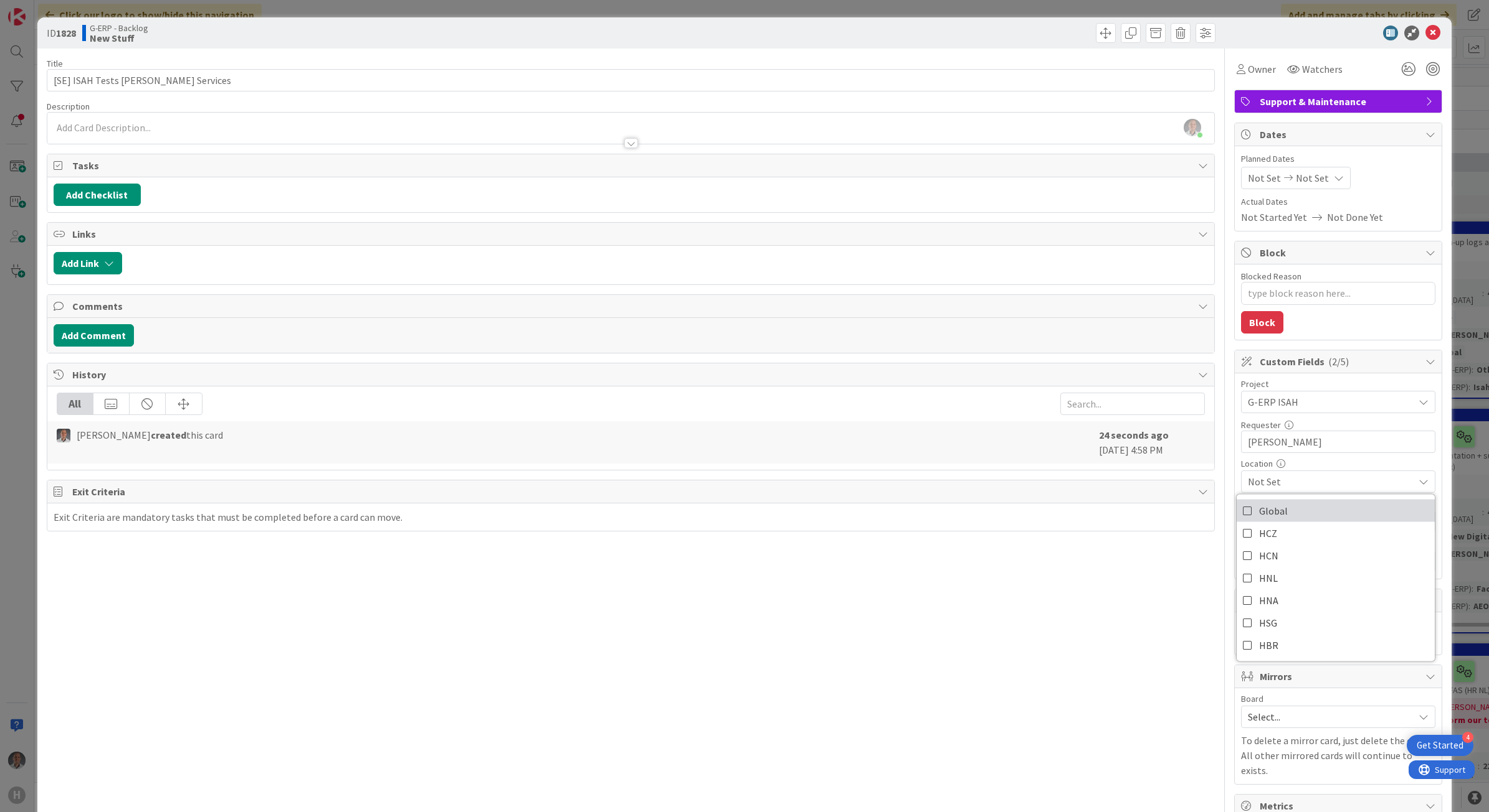
click at [1289, 515] on link "Global" at bounding box center [1335, 510] width 198 height 23
click at [1148, 595] on div "Title 32 / 128 [SE] ISAH Tests [PERSON_NAME] Services Description [PERSON_NAME]…" at bounding box center [631, 539] width 1168 height 982
click at [1264, 533] on div "Not Set" at bounding box center [1338, 522] width 194 height 23
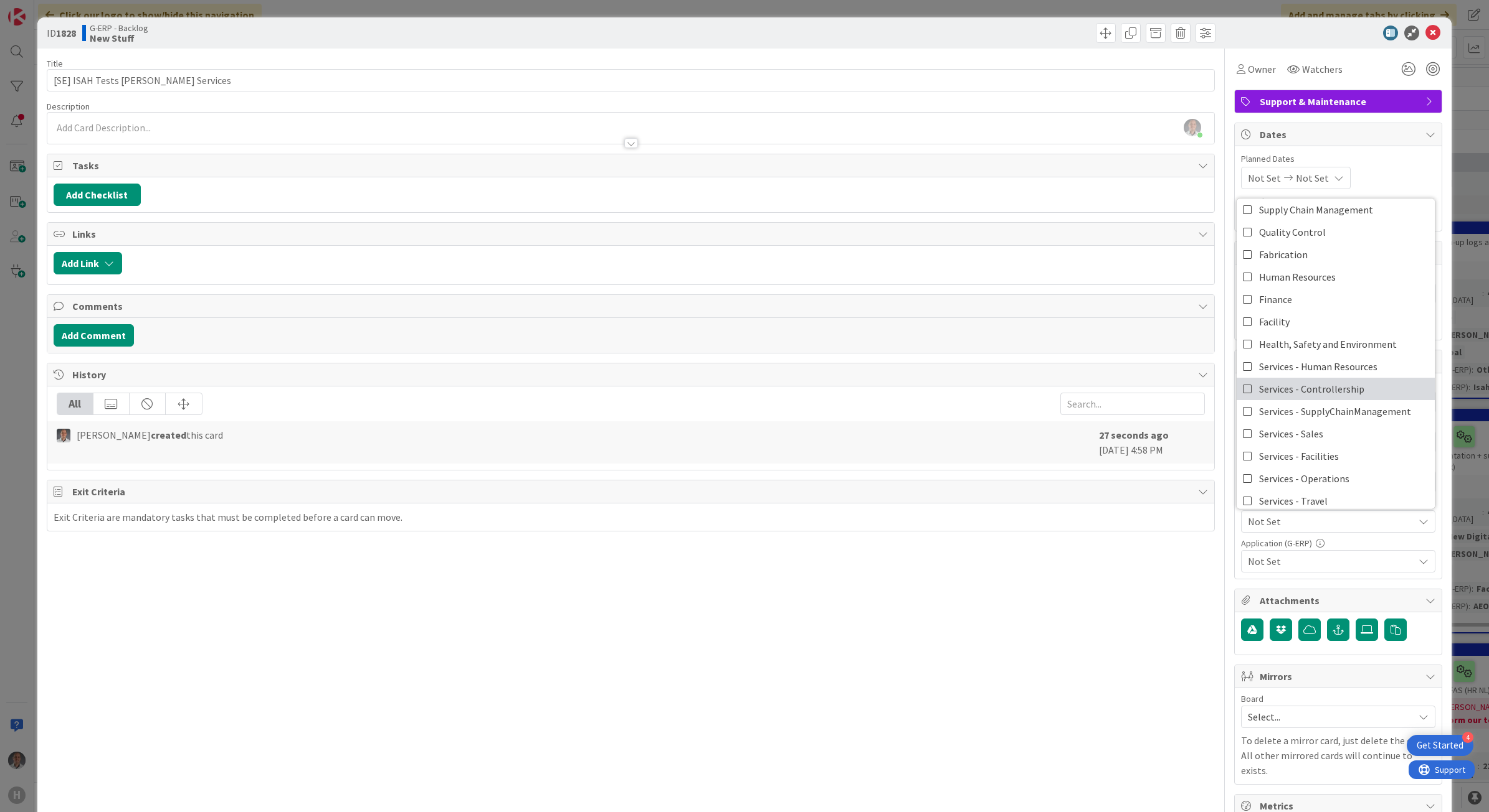
scroll to position [78, 0]
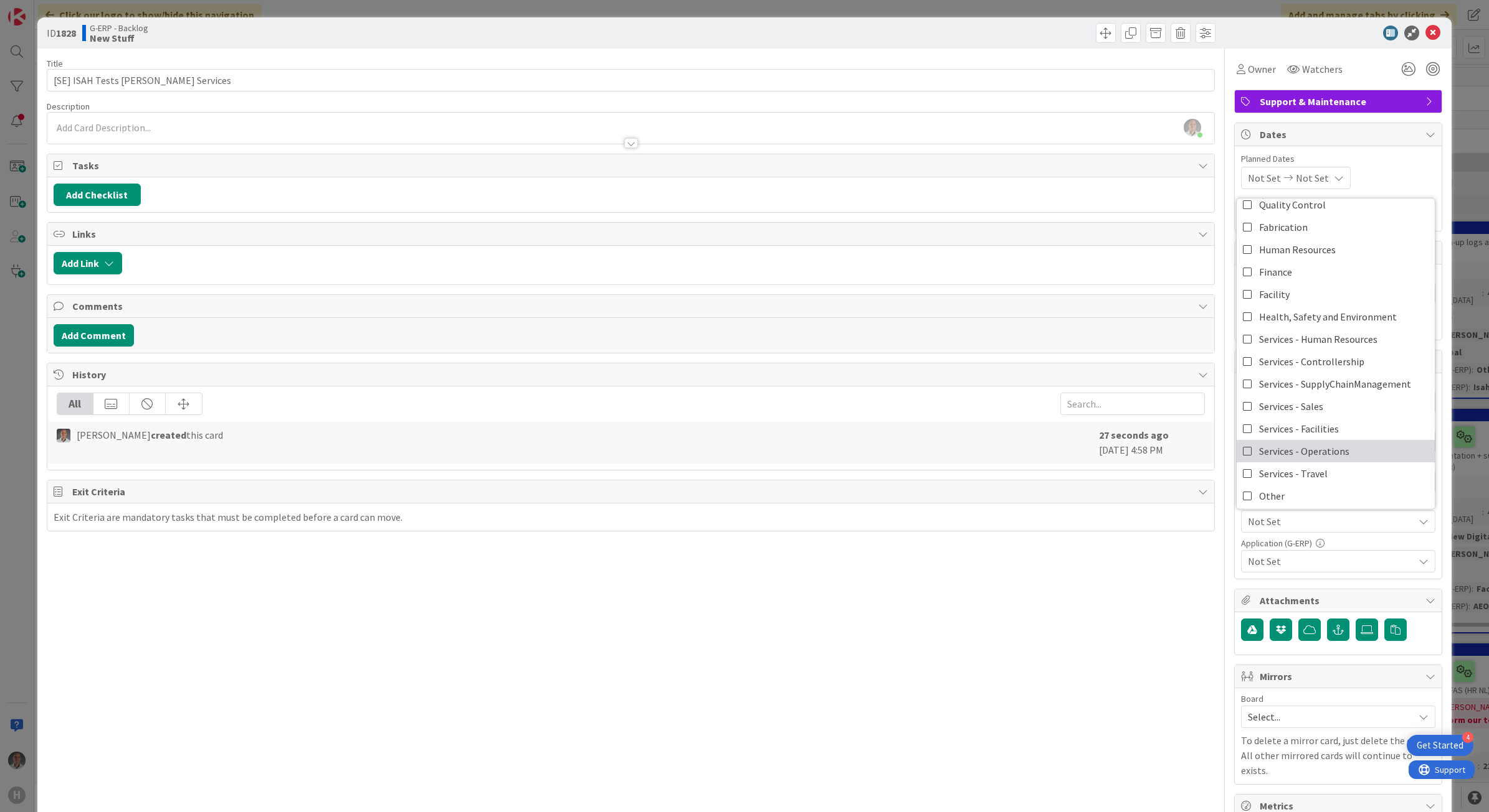
click at [1348, 454] on link "Services - Operations" at bounding box center [1335, 451] width 198 height 23
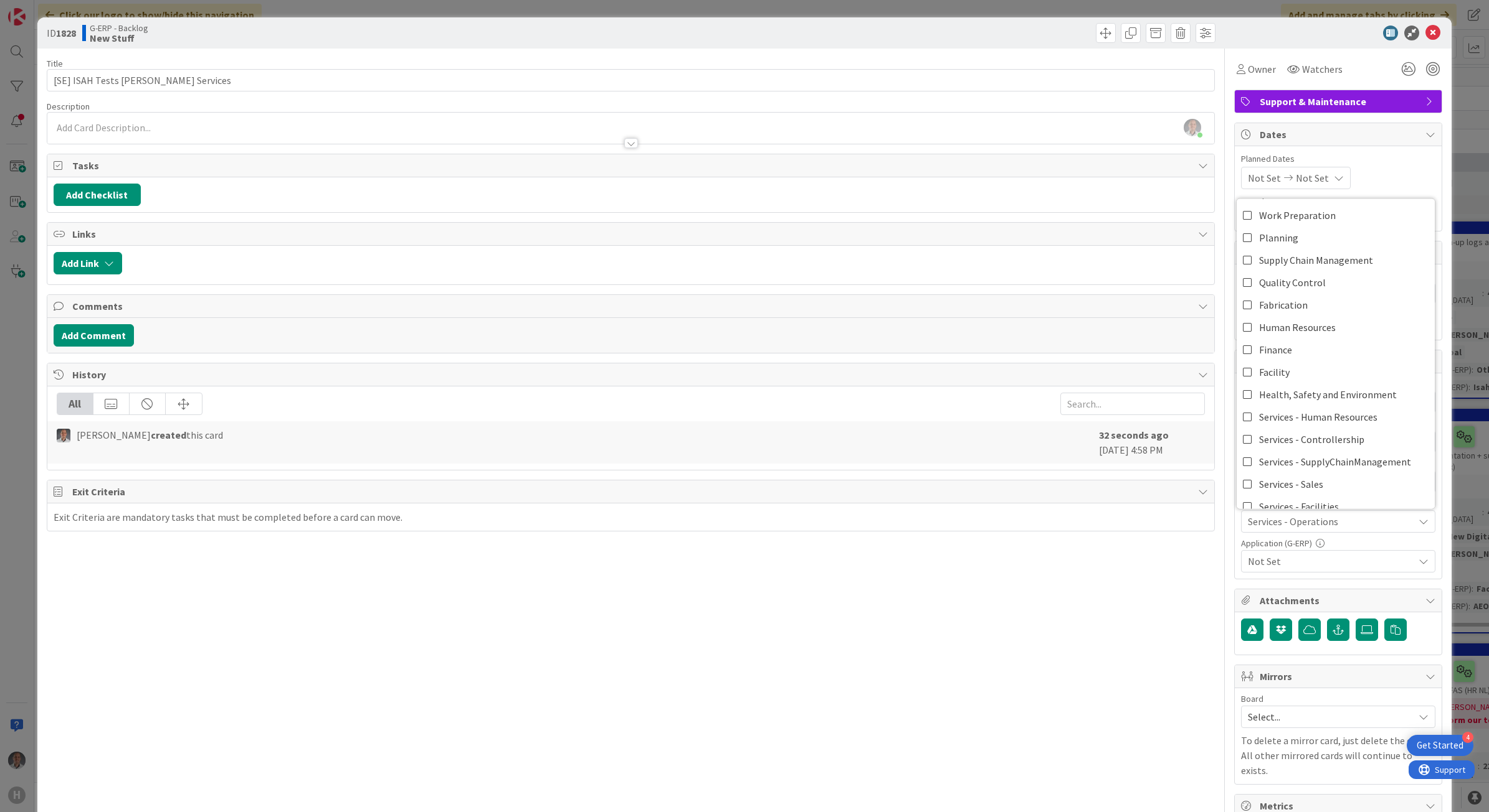
click at [1057, 649] on div "Title 32 / 128 [SE] ISAH Tests [PERSON_NAME] Services Description [PERSON_NAME]…" at bounding box center [631, 539] width 1168 height 982
click at [1310, 522] on span "Services - Operations" at bounding box center [1330, 522] width 166 height 15
click at [1067, 584] on div "Title 32 / 128 [SE] ISAH Tests [PERSON_NAME] Services Description [PERSON_NAME]…" at bounding box center [631, 539] width 1168 height 982
click at [1265, 568] on span "Not Set" at bounding box center [1330, 562] width 166 height 15
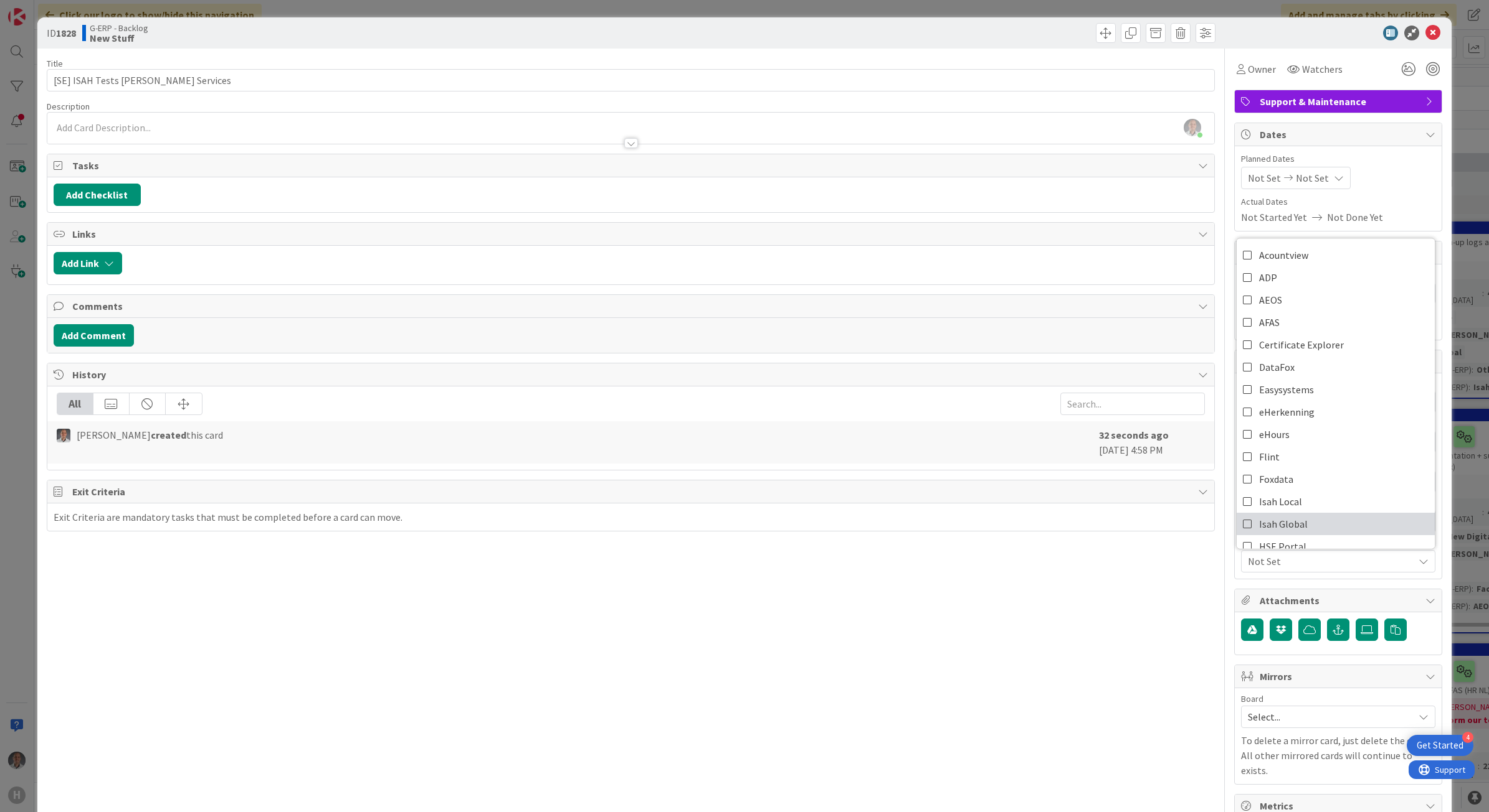
click at [1279, 524] on span "Isah Global" at bounding box center [1282, 523] width 48 height 19
type textarea "x"
click at [1059, 639] on div "Title 32 / 128 [SE] ISAH Tests [PERSON_NAME] Services Description [PERSON_NAME]…" at bounding box center [631, 539] width 1168 height 982
click at [462, 125] on div "[PERSON_NAME] just joined" at bounding box center [630, 127] width 1167 height 31
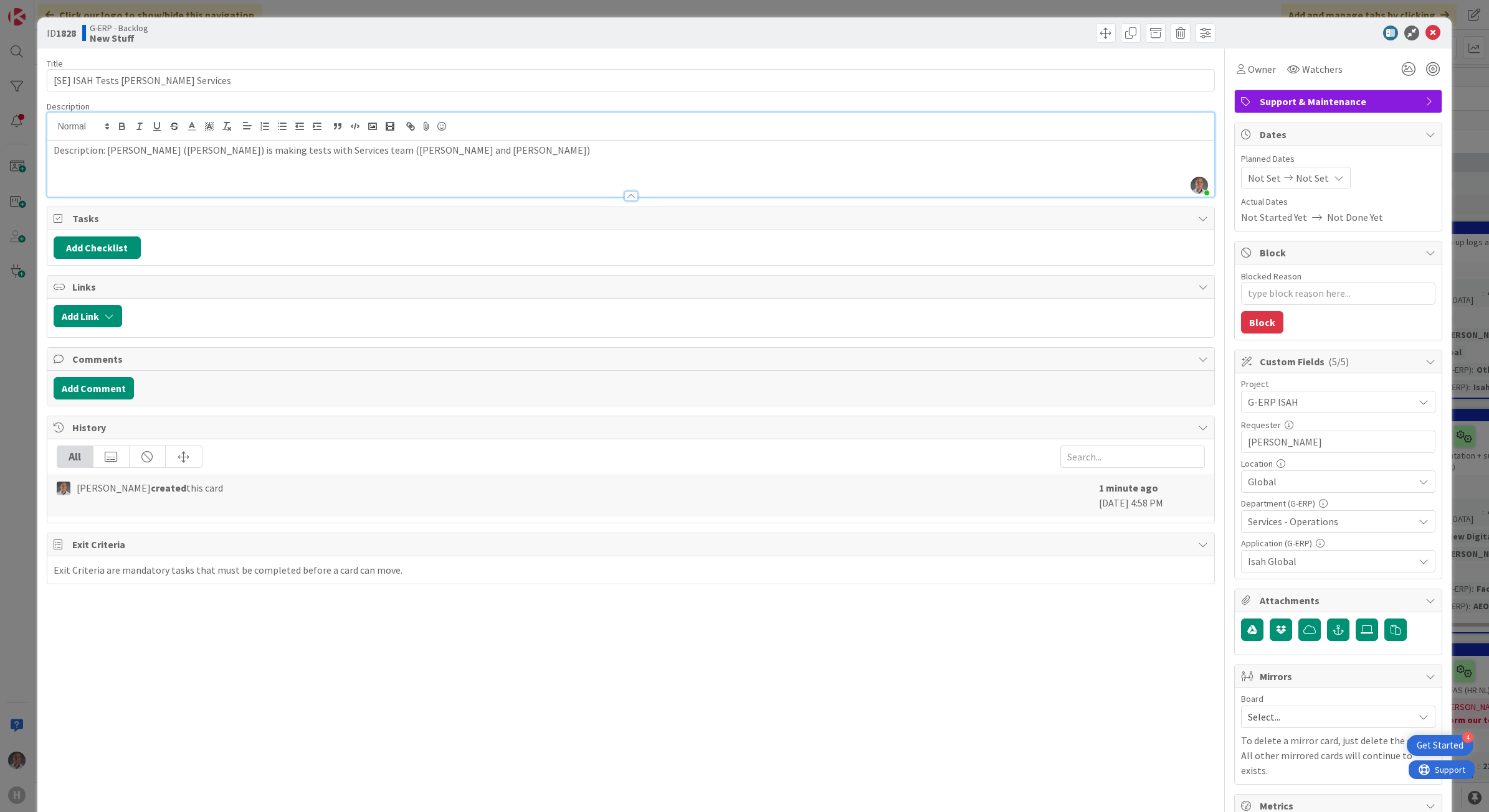
click at [539, 151] on p "Description: [PERSON_NAME] ([PERSON_NAME]) is making tests with Services team (…" at bounding box center [631, 150] width 1155 height 14
click at [304, 165] on p "They are facing issues while running the tests, and [PERSON_NAME]" at bounding box center [631, 164] width 1155 height 14
click at [602, 166] on p "They are facing issues while running the tests, and [PERSON_NAME] also doesn't …" at bounding box center [631, 164] width 1155 height 14
click at [929, 164] on p "They are facing issues while running the tests, and [PERSON_NAME] also doesn't …" at bounding box center [631, 164] width 1155 height 14
click at [1362, 631] on label at bounding box center [1366, 630] width 23 height 23
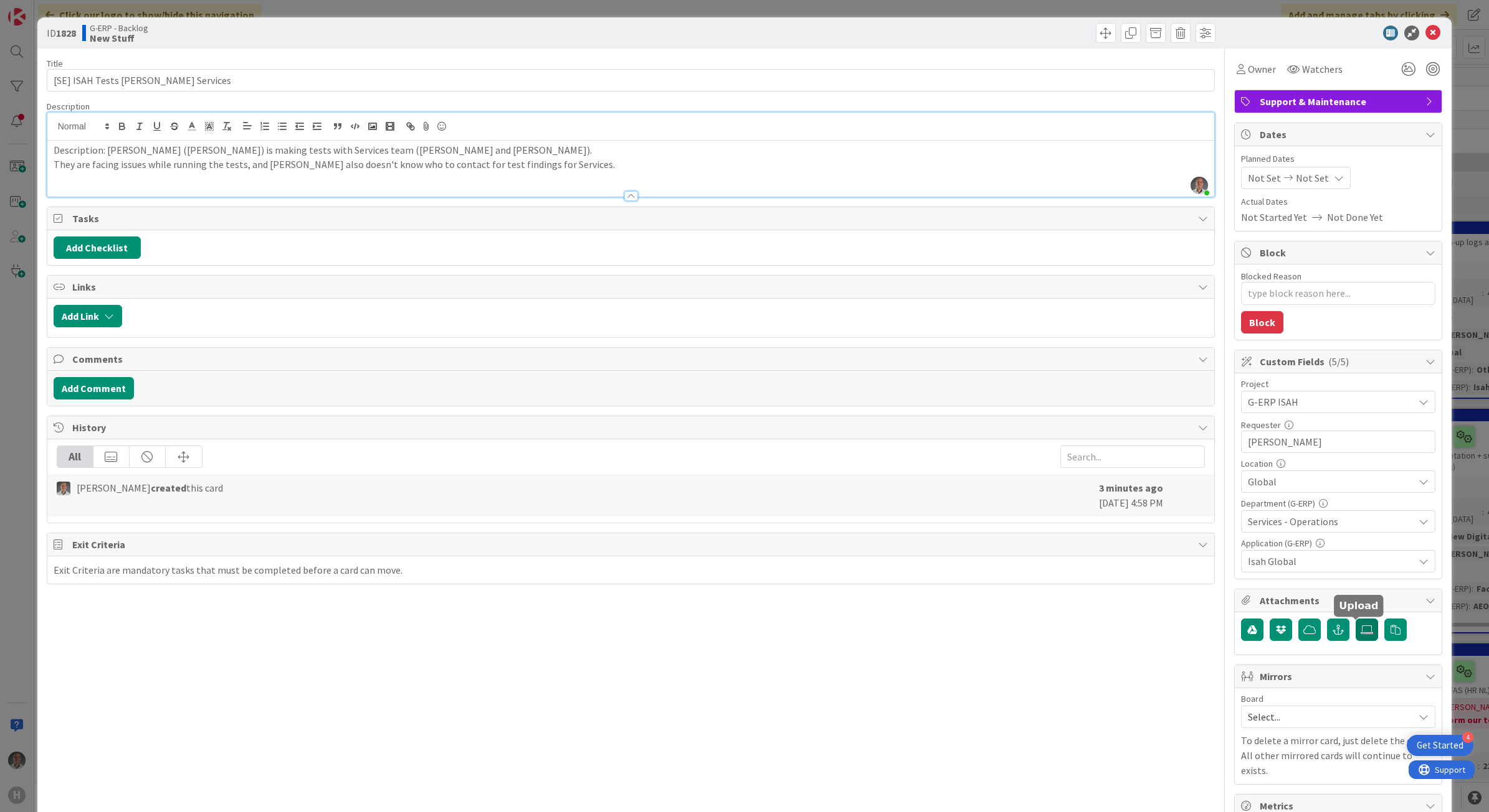
click at [1355, 619] on input "file" at bounding box center [1355, 619] width 0 height 0
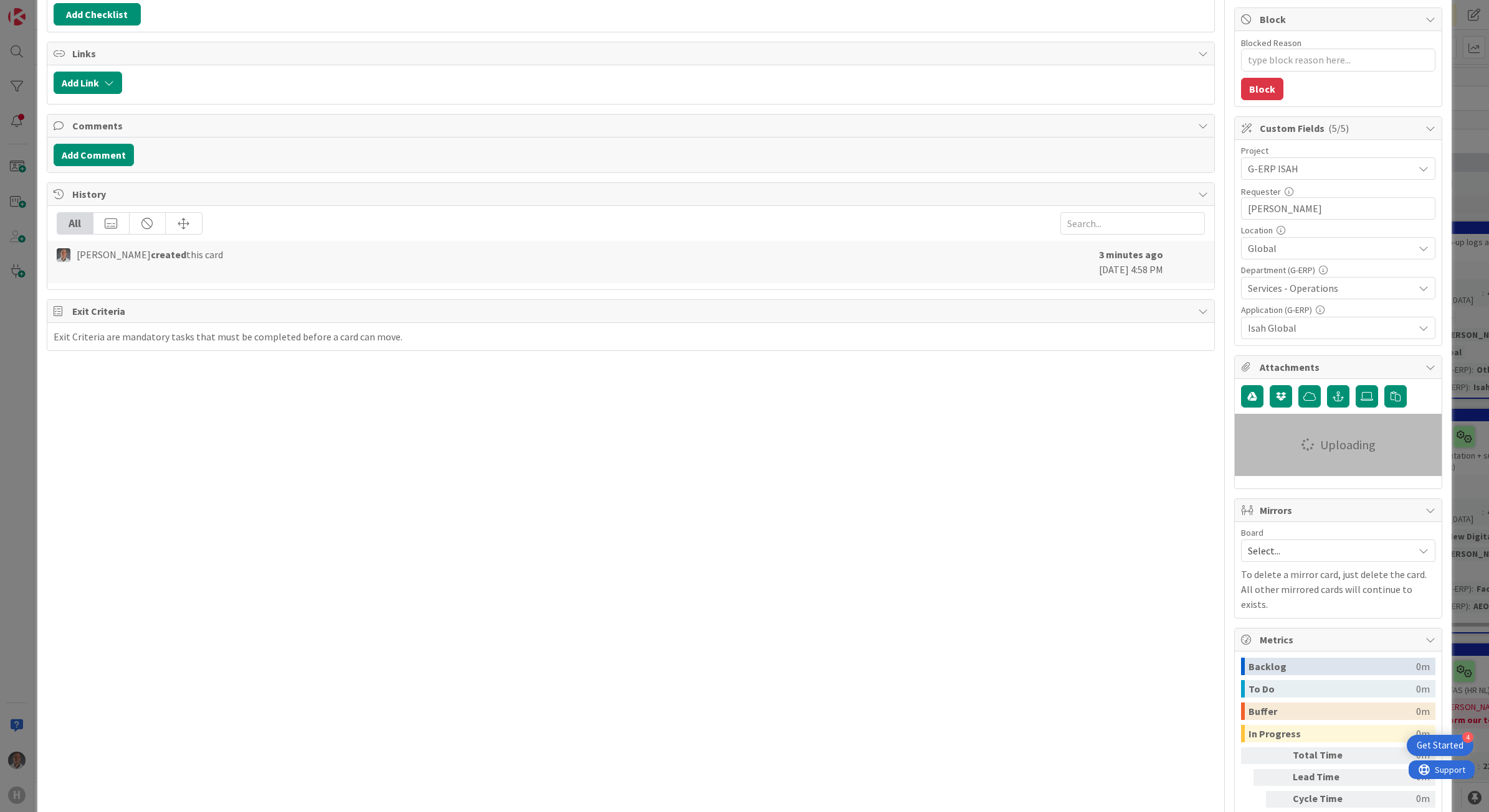
type textarea "x"
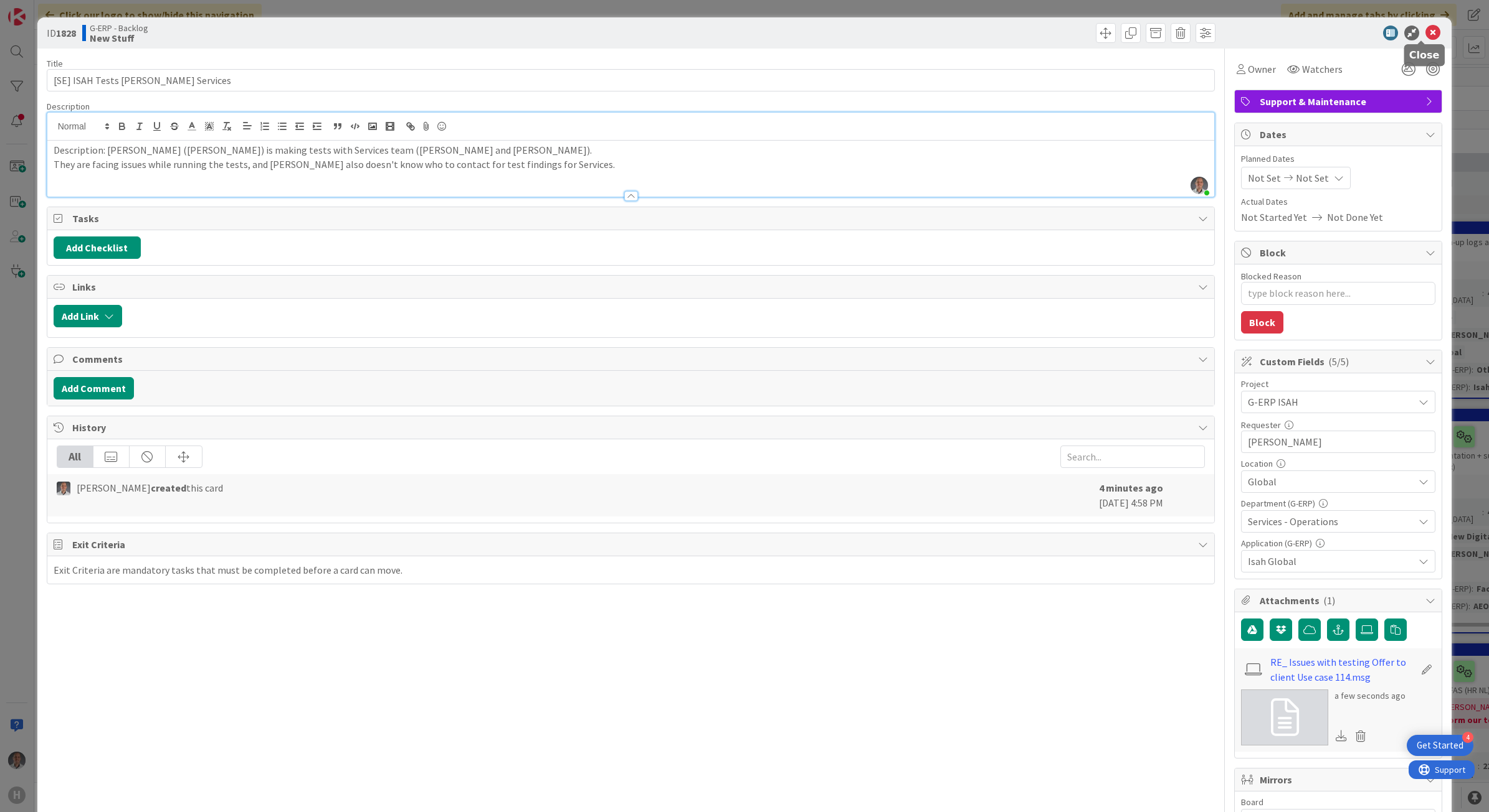
click at [1425, 30] on icon at bounding box center [1432, 33] width 15 height 15
